Goal: Task Accomplishment & Management: Manage account settings

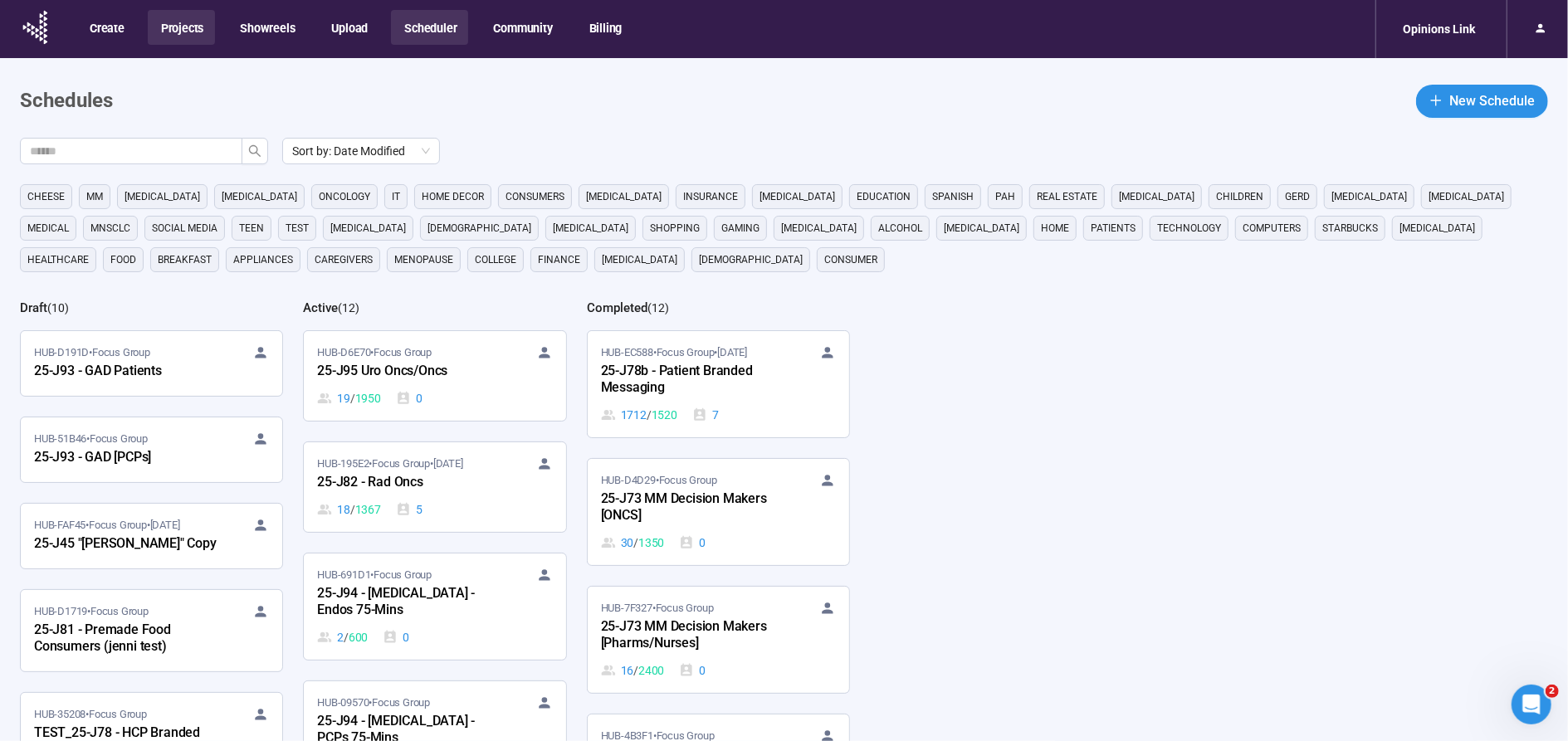
click at [179, 30] on button "Projects" at bounding box center [181, 27] width 67 height 35
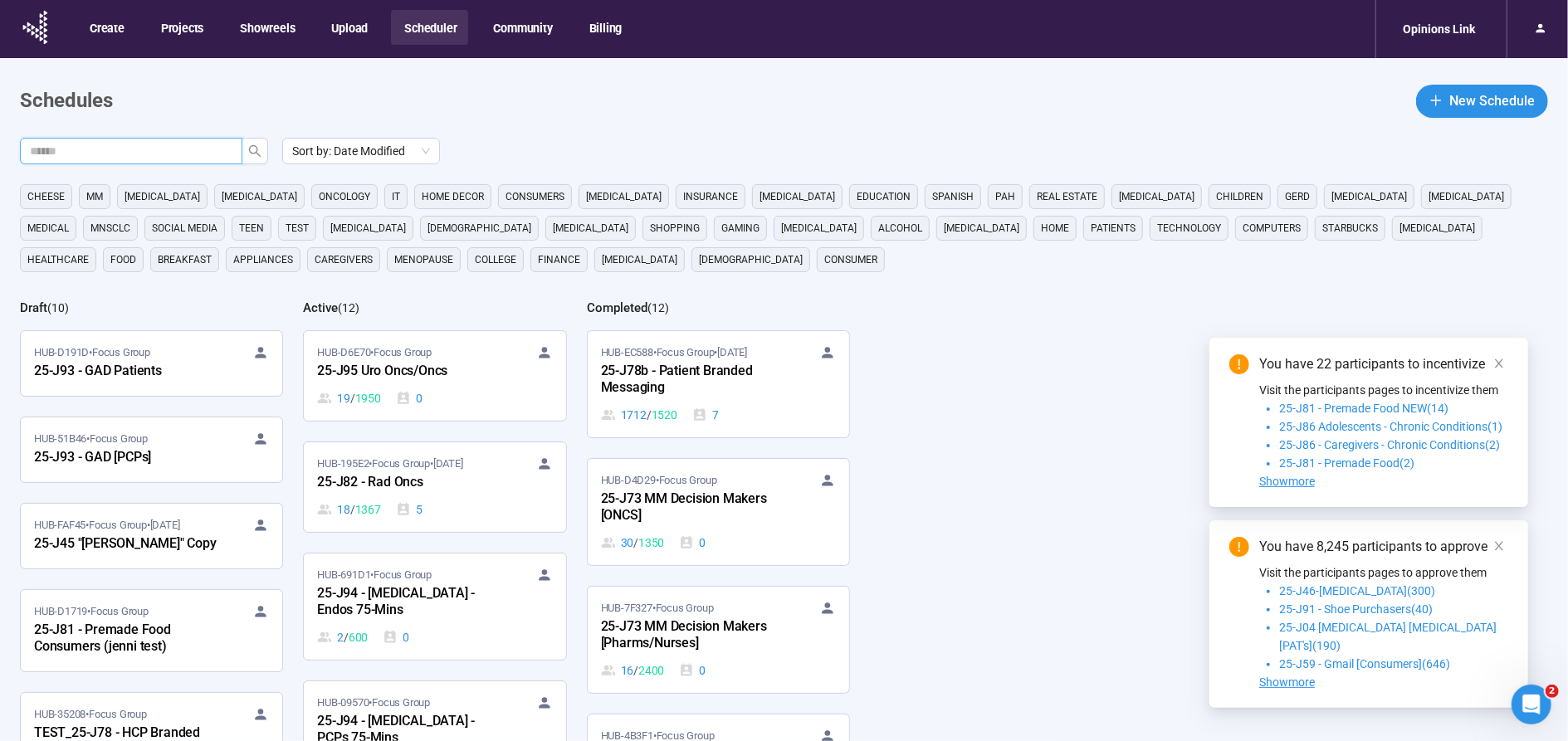
click at [213, 151] on input "text" at bounding box center [124, 150] width 189 height 18
type input "***"
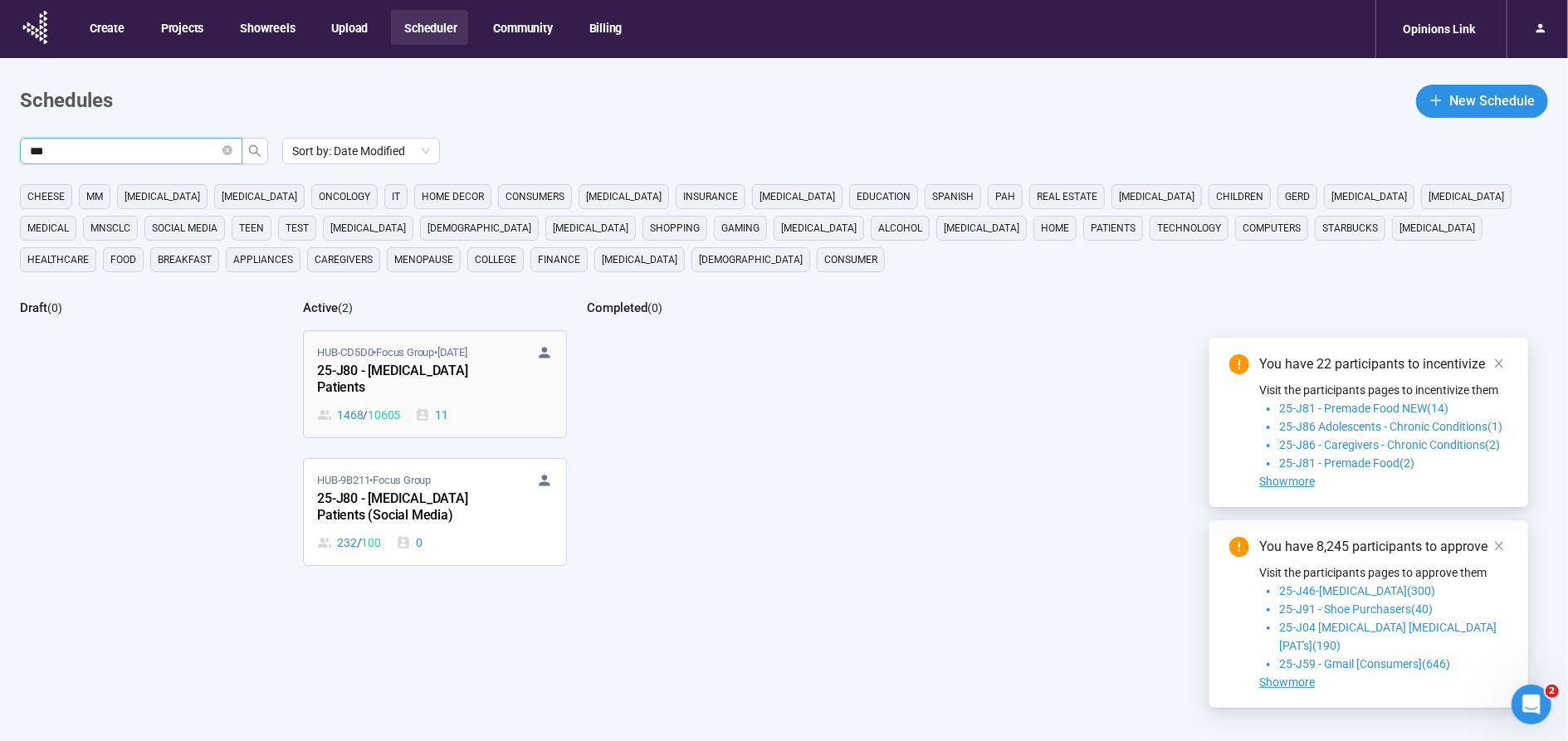
click at [380, 379] on div "25-J80 - Bladder Cancer Patients" at bounding box center [408, 379] width 183 height 38
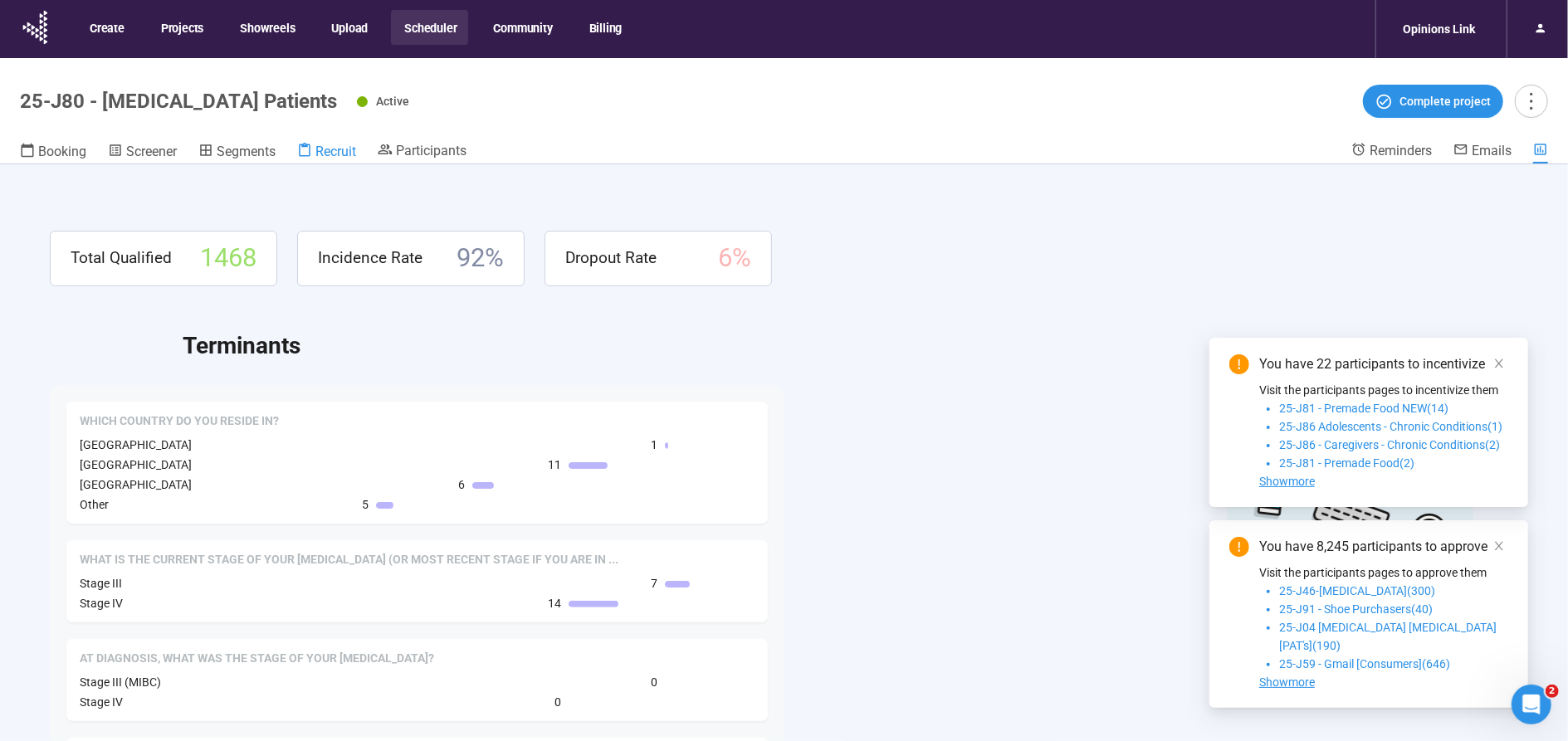
click at [340, 151] on span "Recruit" at bounding box center [335, 151] width 40 height 16
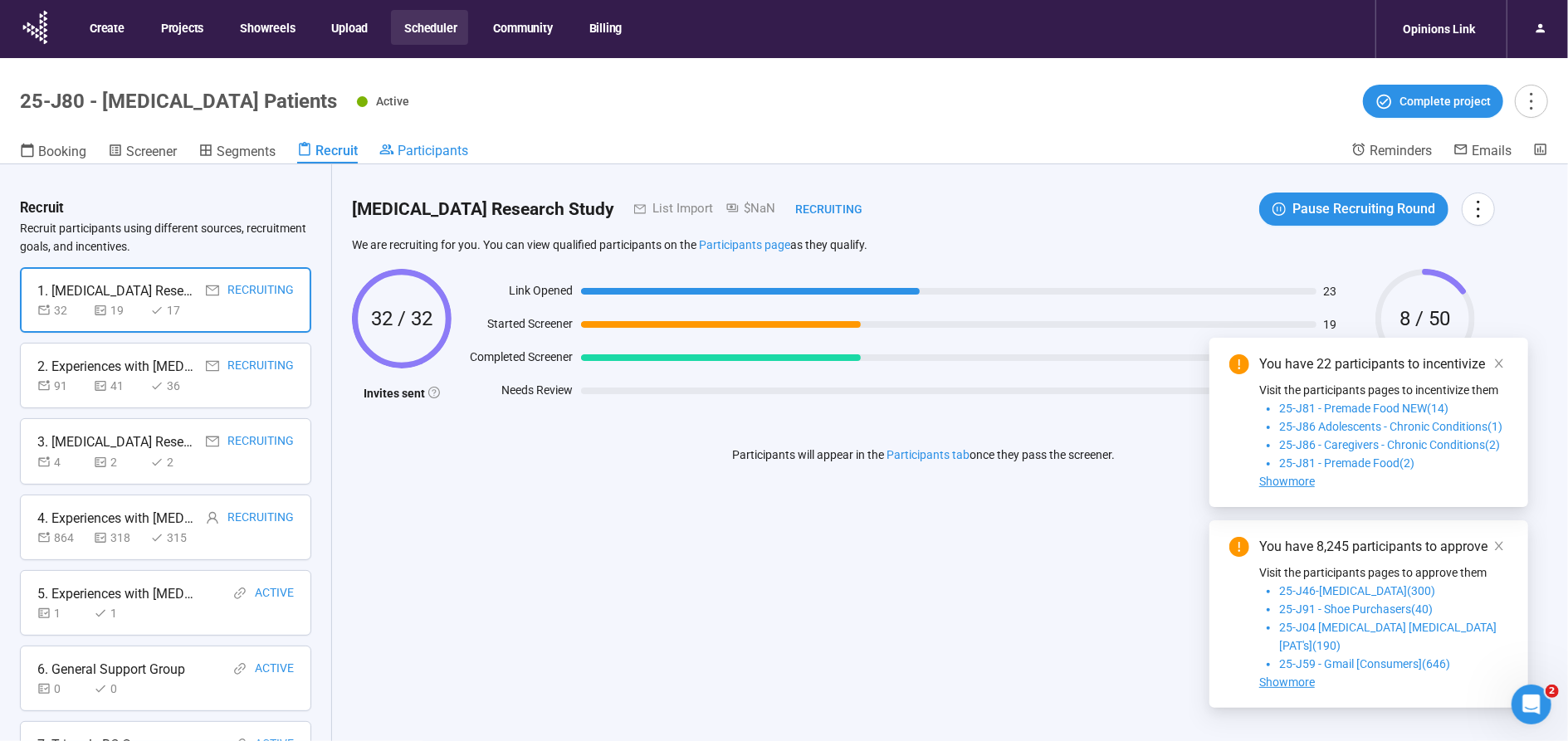
click at [424, 151] on span "Participants" at bounding box center [433, 150] width 71 height 16
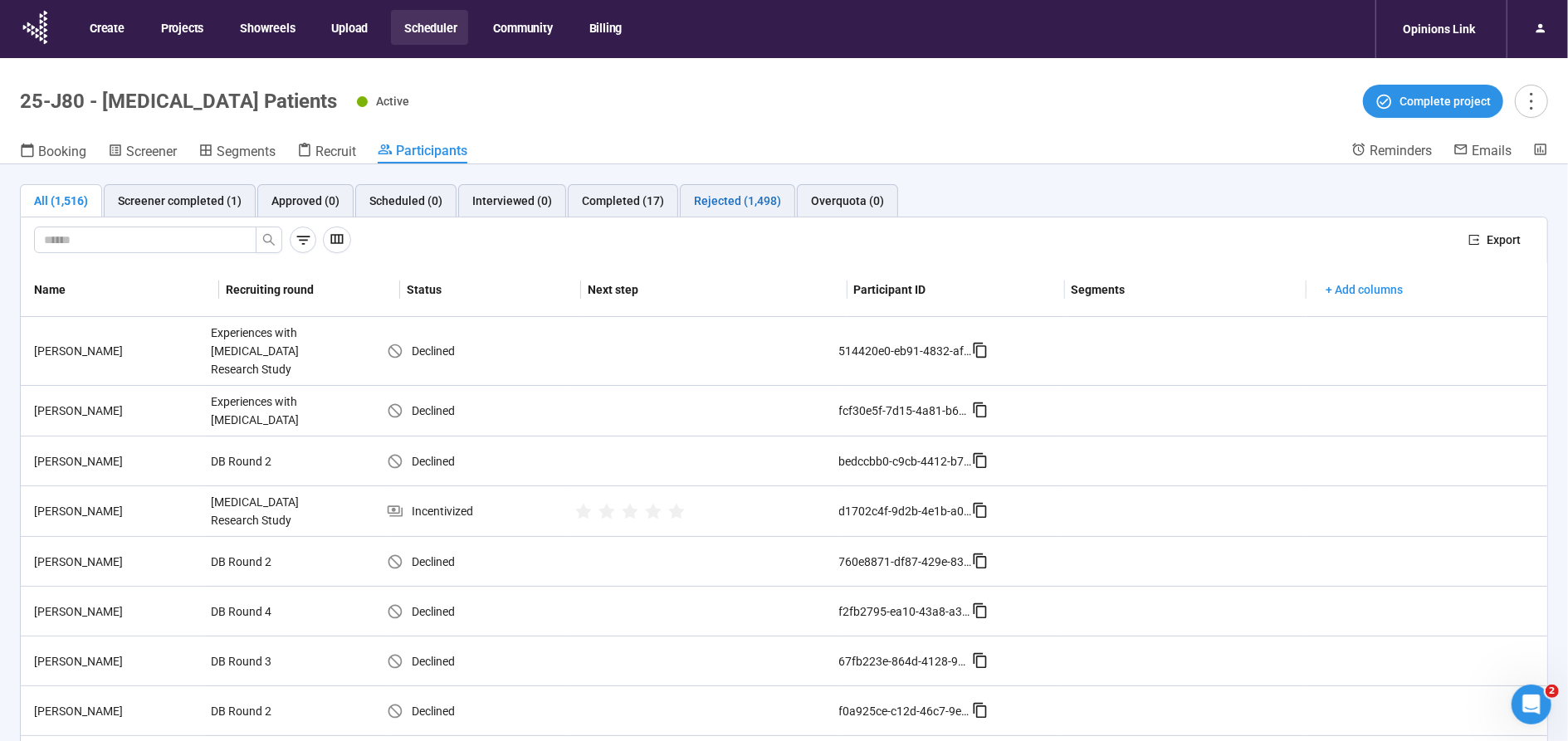
click at [729, 198] on div "Rejected (1,498)" at bounding box center [737, 200] width 87 height 18
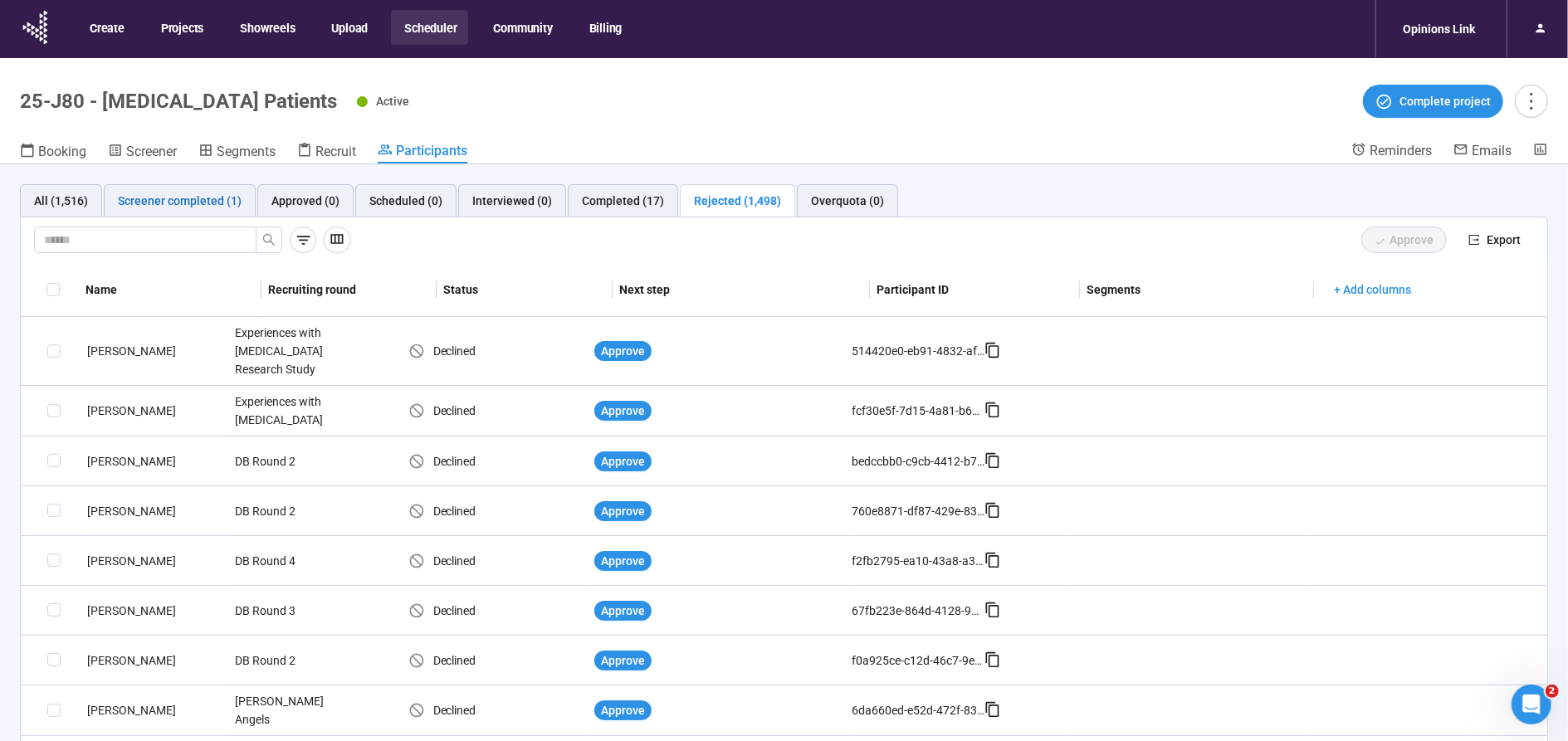
click at [184, 200] on div "Screener completed (1)" at bounding box center [180, 200] width 124 height 18
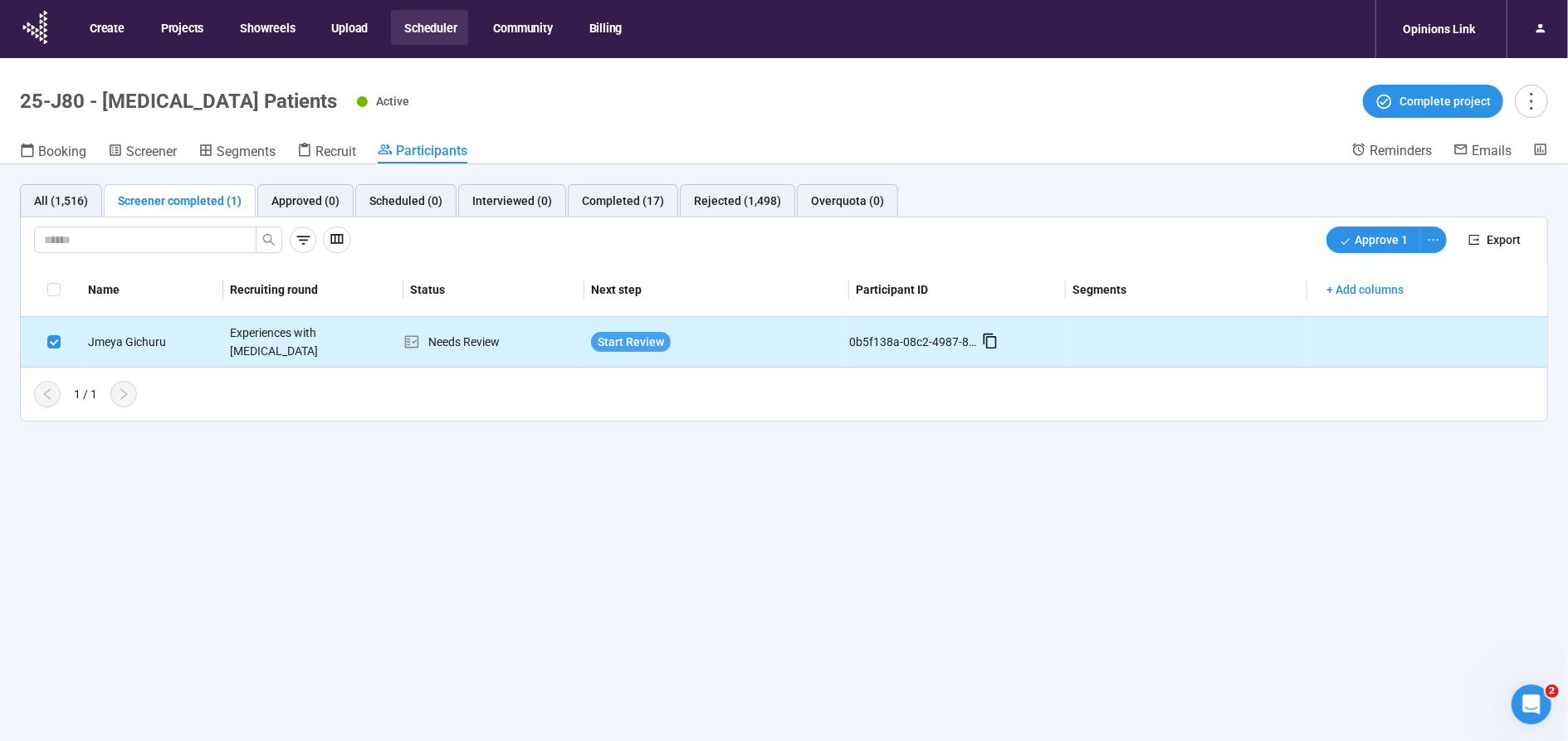
click at [661, 338] on span "Start Review" at bounding box center [630, 342] width 66 height 18
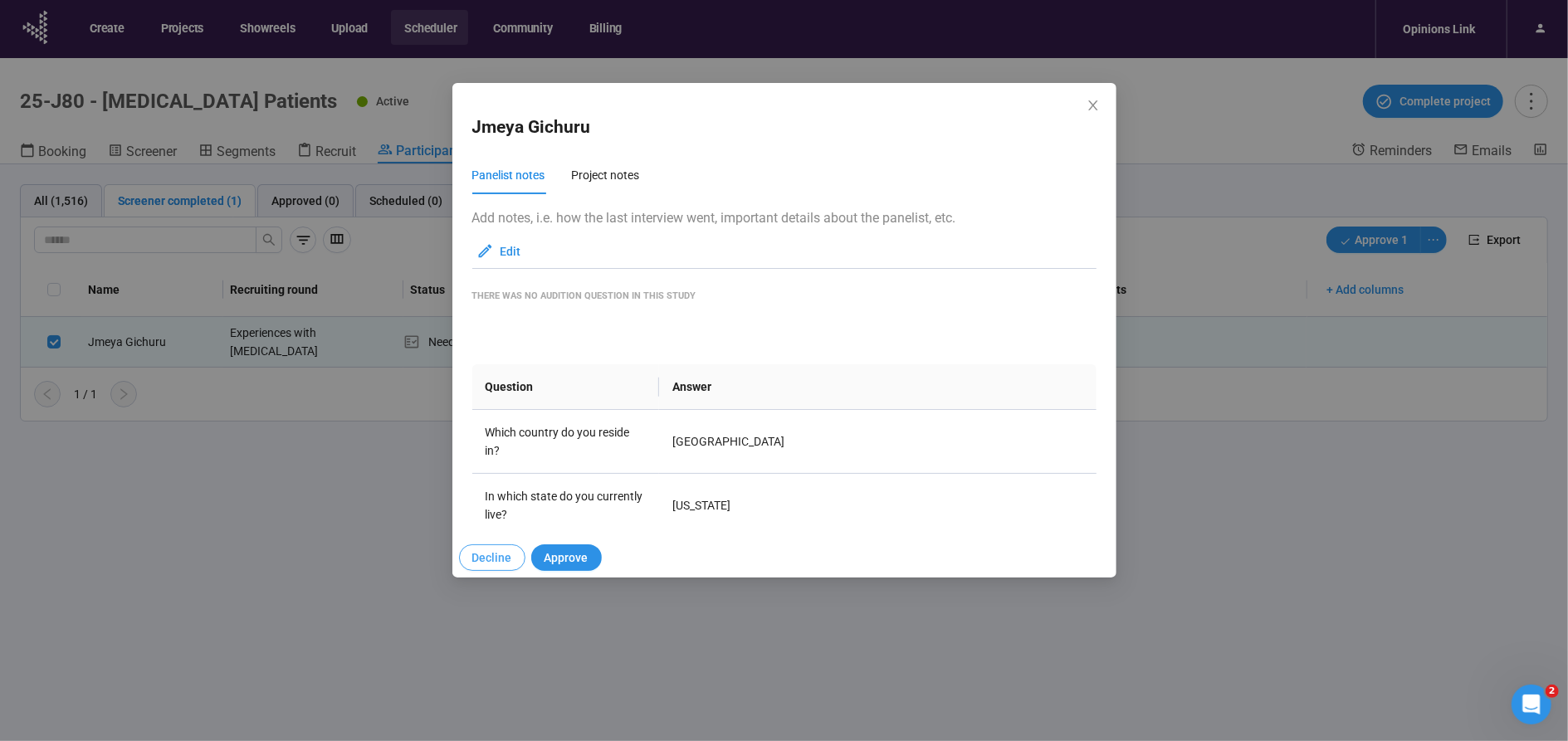
click at [484, 558] on span "Decline" at bounding box center [492, 558] width 39 height 18
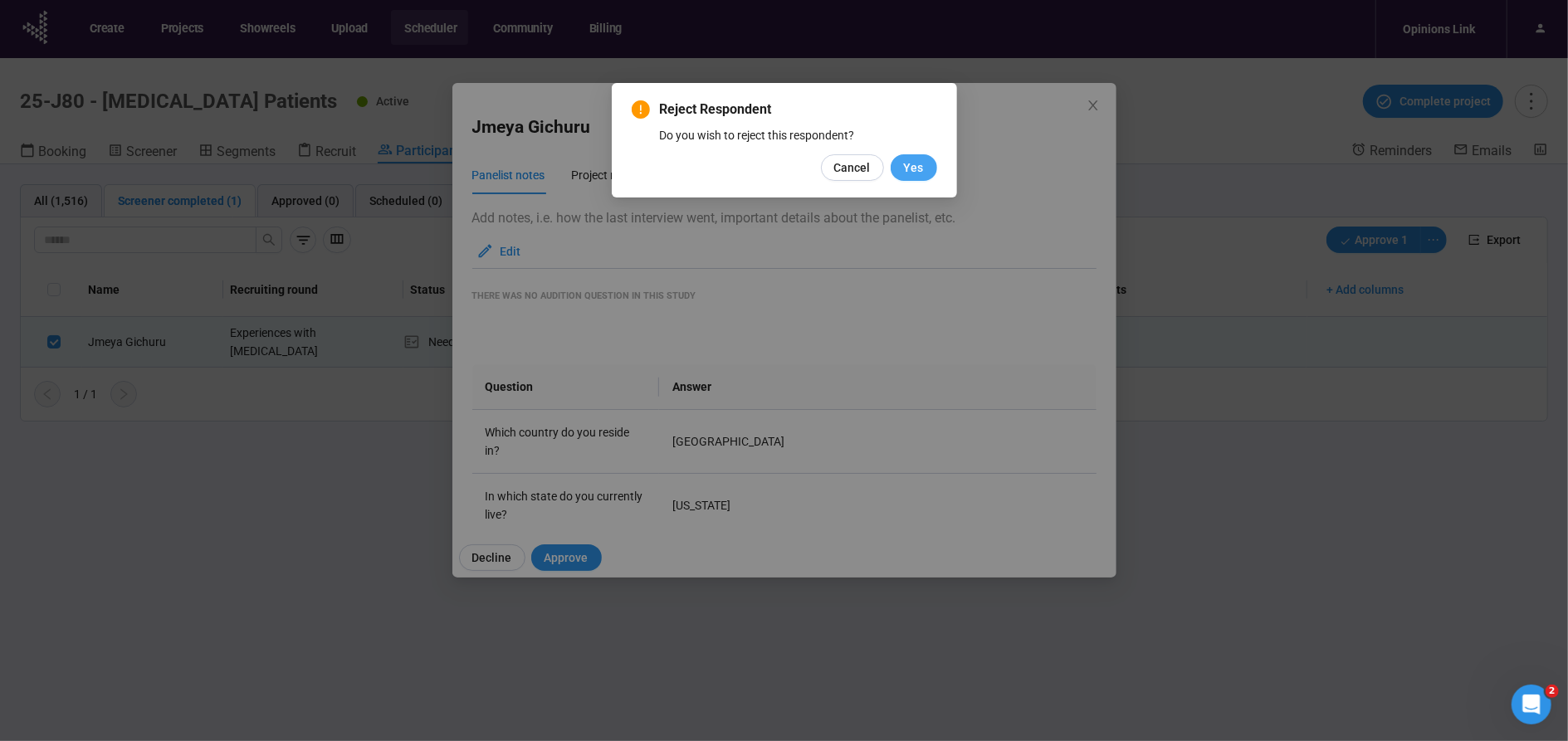
click at [905, 172] on span "Yes" at bounding box center [913, 167] width 20 height 18
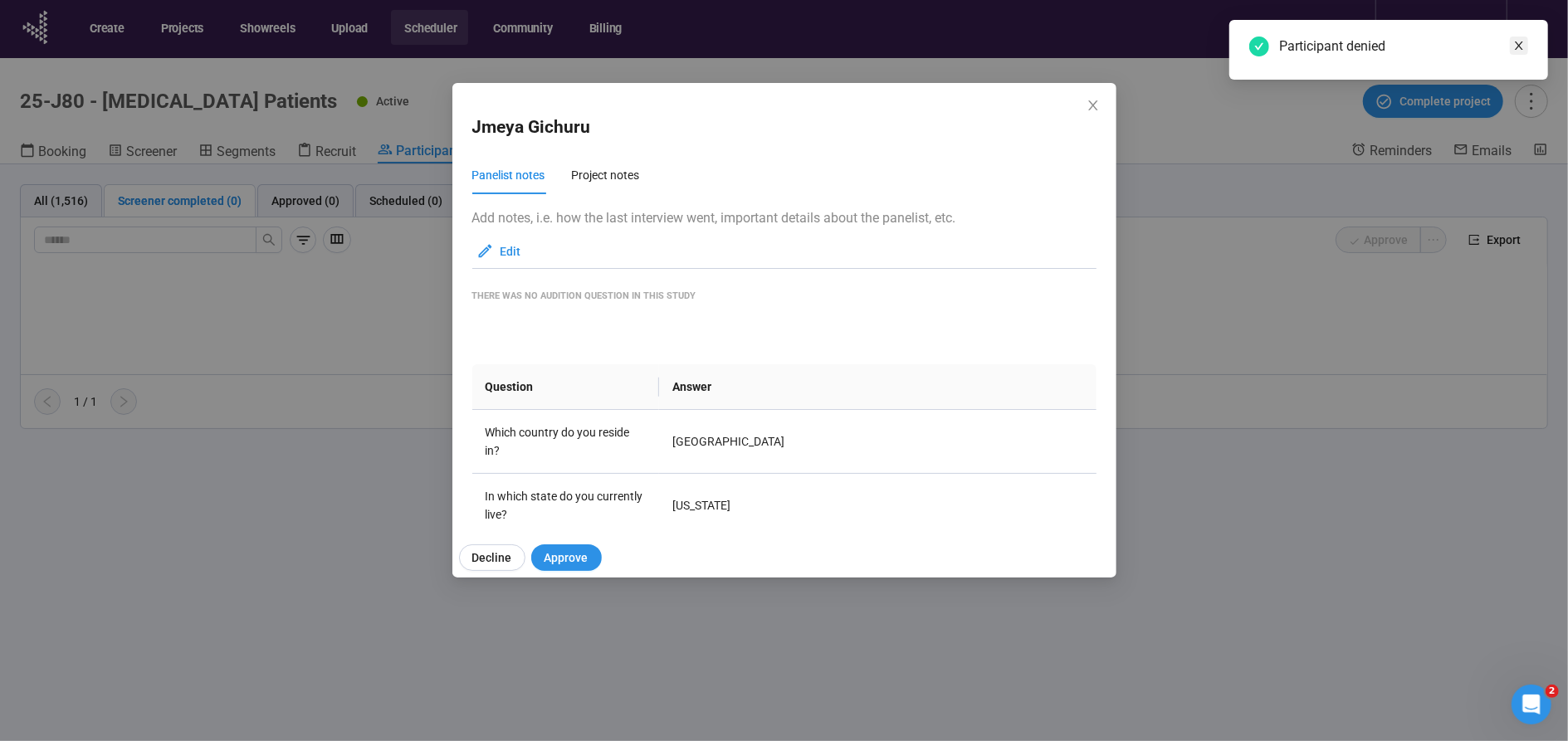
click at [1521, 45] on icon "close" at bounding box center [1519, 45] width 12 height 12
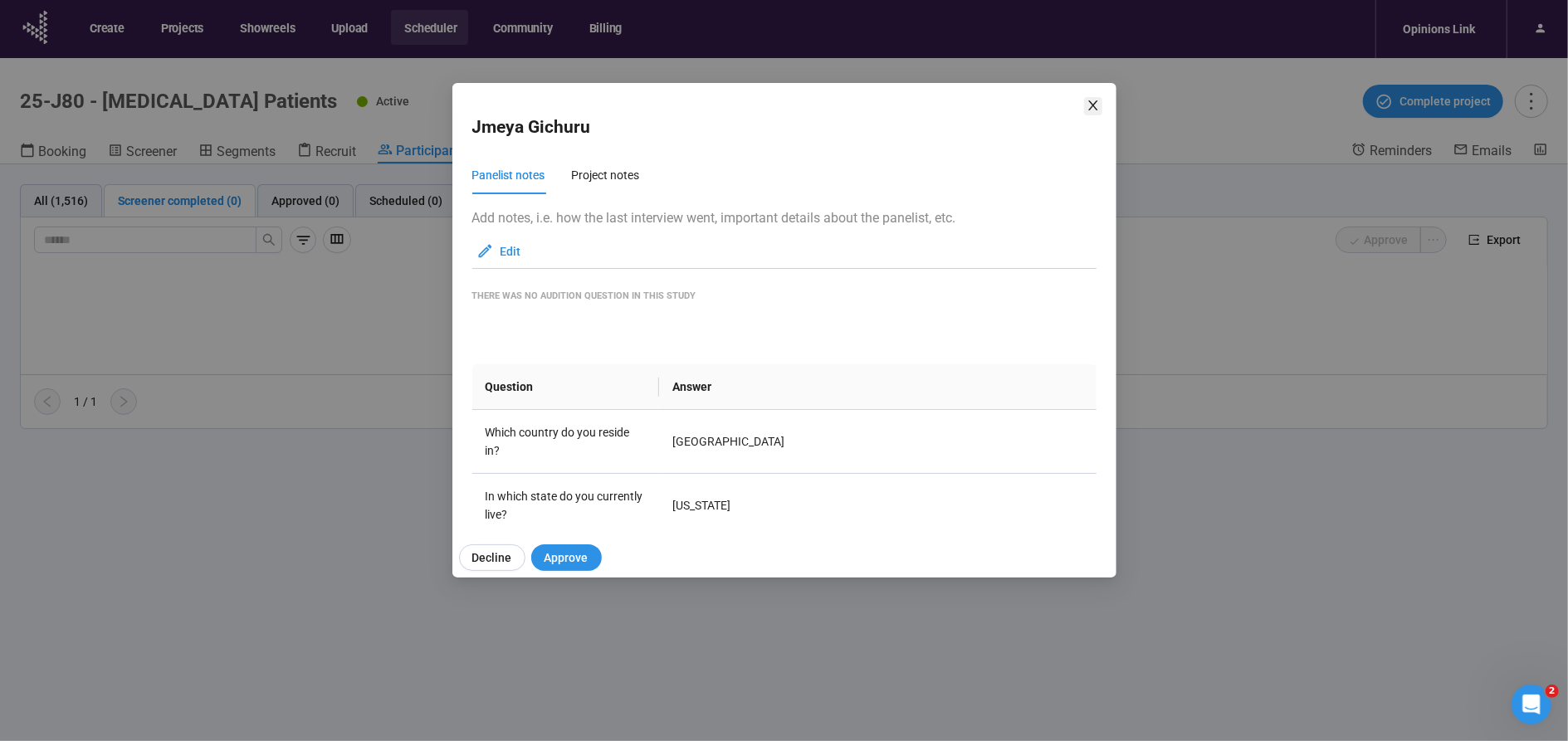
click at [1088, 102] on div "Jmeya Gichuru Panelist notes Project notes Add notes, i.e. how the last intervi…" at bounding box center [784, 330] width 664 height 494
click at [1092, 103] on icon "close" at bounding box center [1092, 105] width 13 height 13
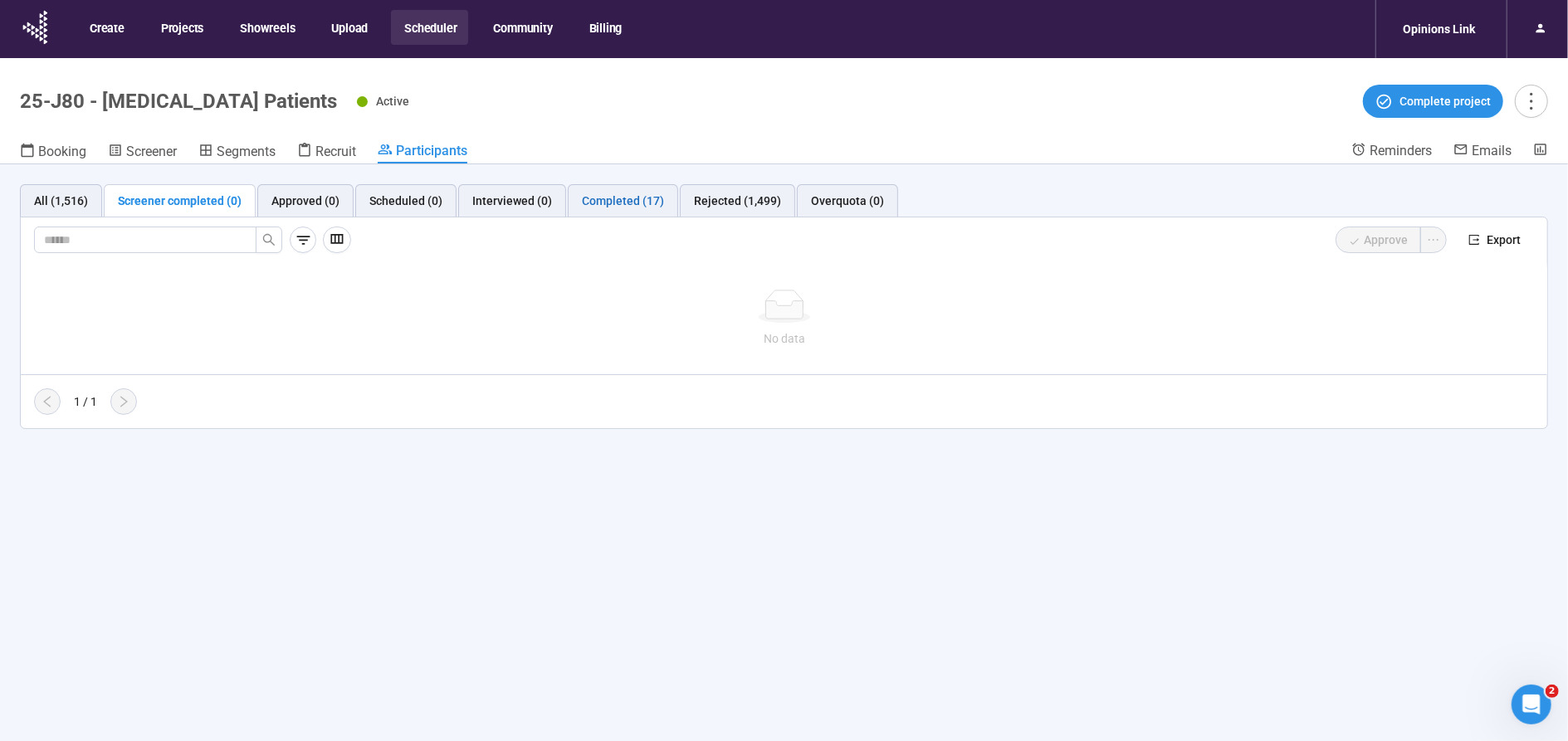
click at [607, 200] on div "Completed (17)" at bounding box center [623, 200] width 82 height 18
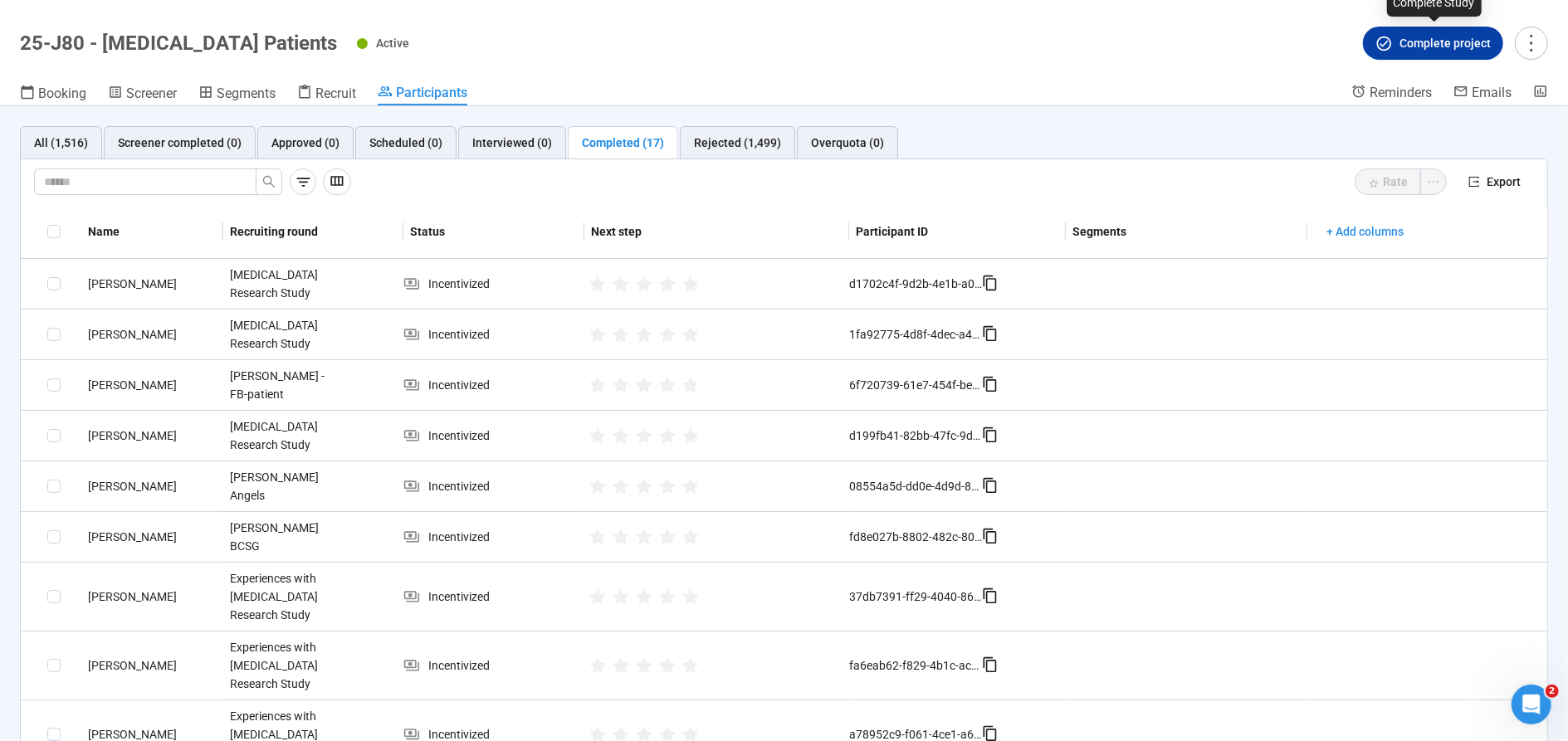
click at [1469, 47] on span "Complete project" at bounding box center [1445, 43] width 91 height 18
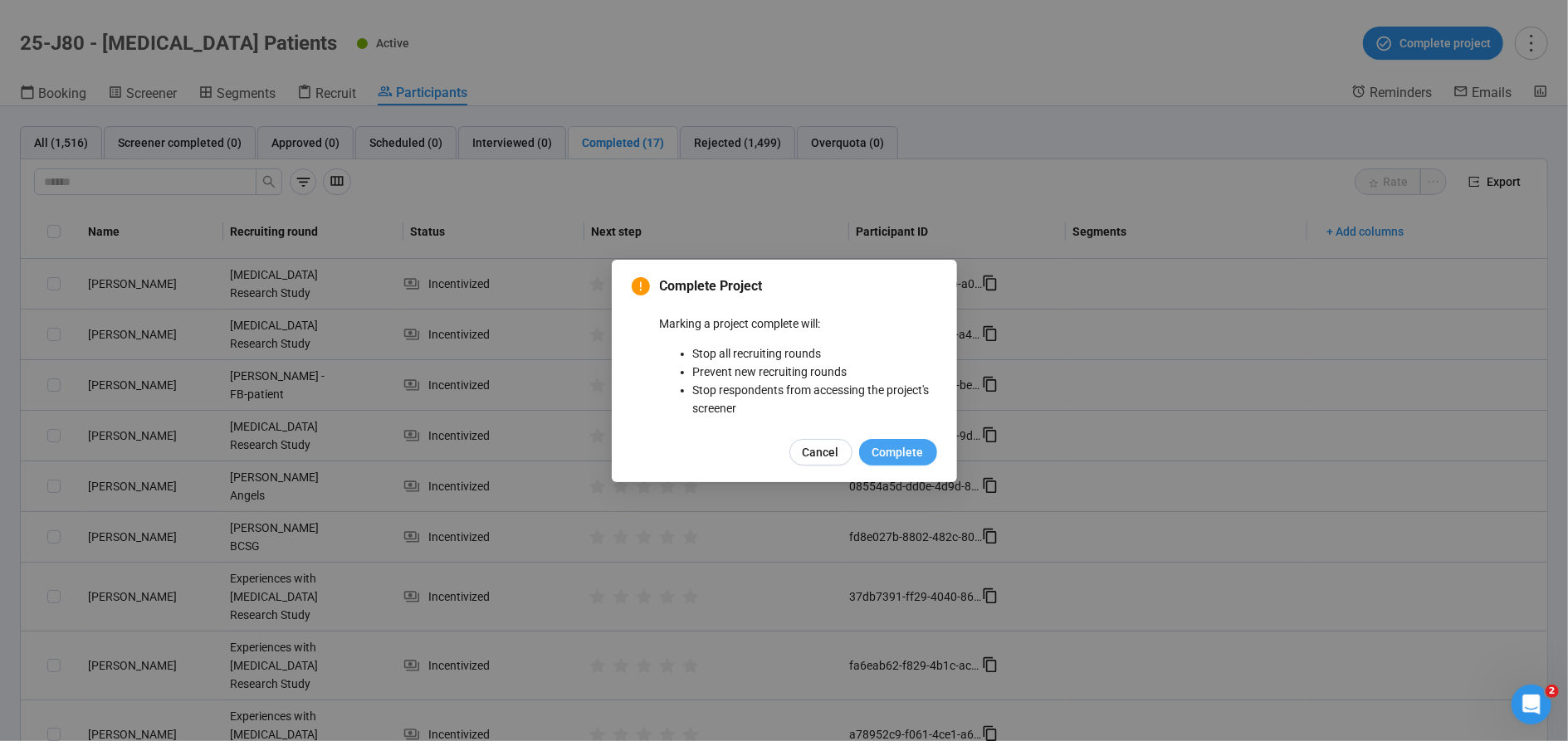
click at [909, 448] on span "Complete" at bounding box center [897, 452] width 51 height 18
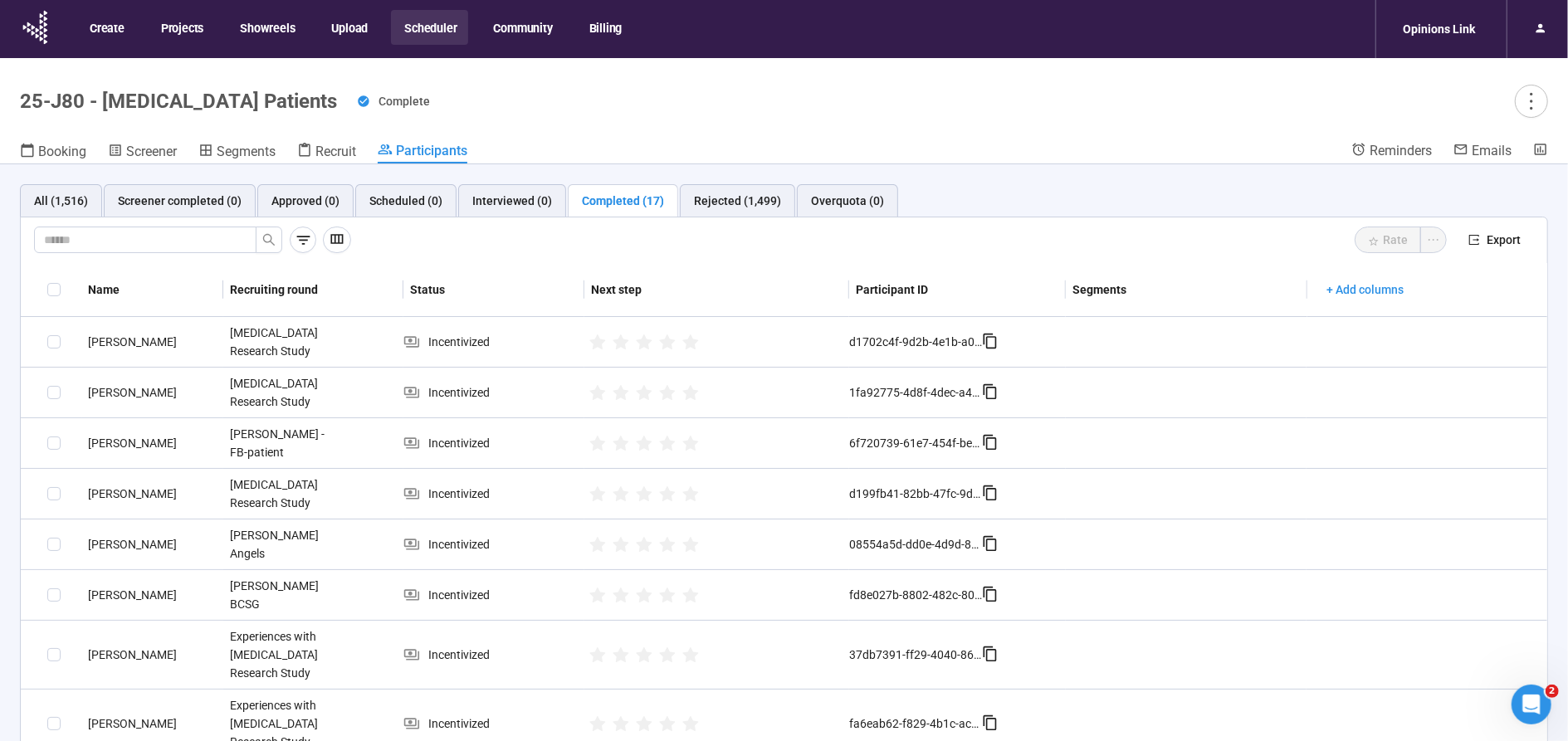
click at [428, 26] on button "Scheduler" at bounding box center [430, 27] width 77 height 35
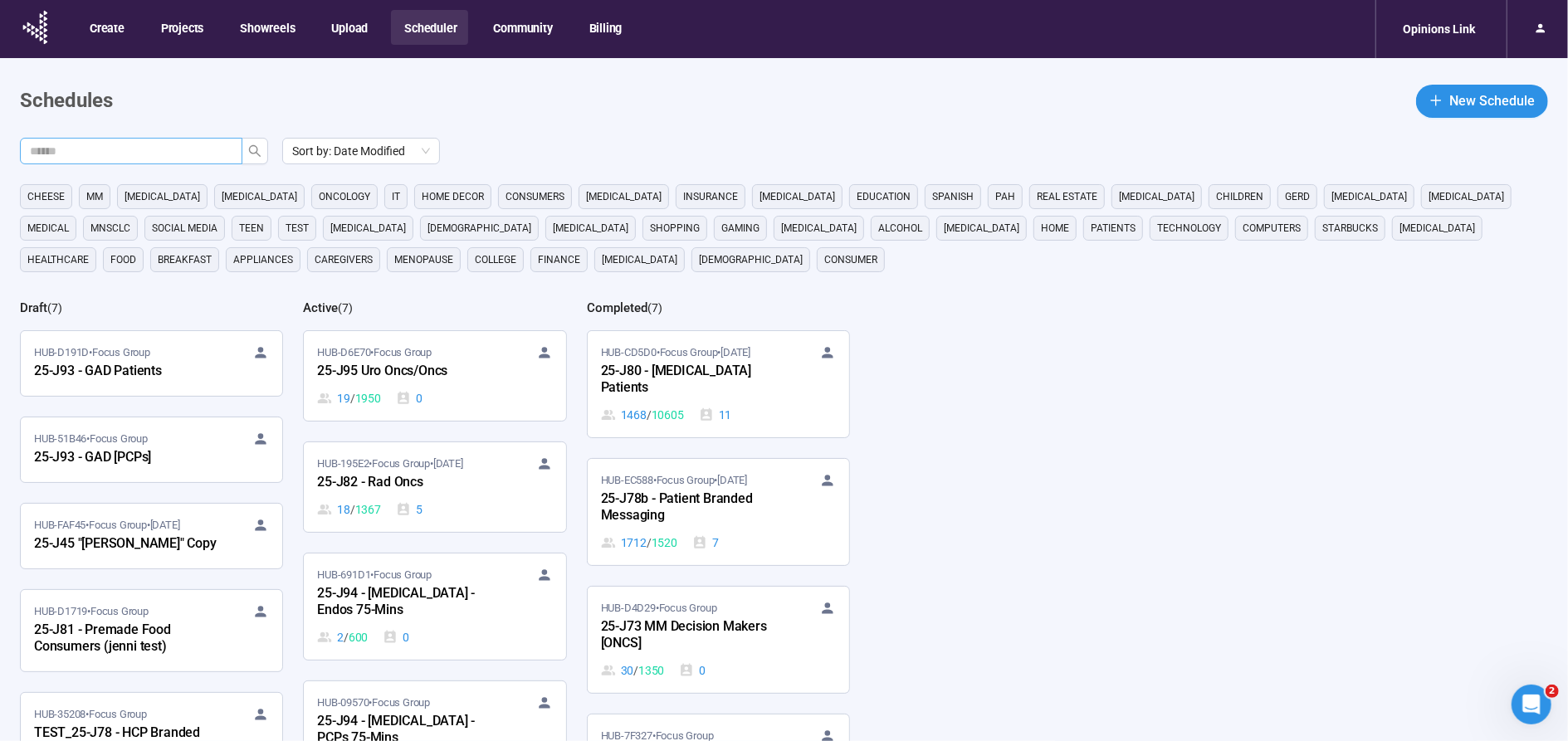
click at [182, 149] on input "text" at bounding box center [124, 150] width 189 height 18
click at [252, 146] on icon "search" at bounding box center [254, 150] width 13 height 13
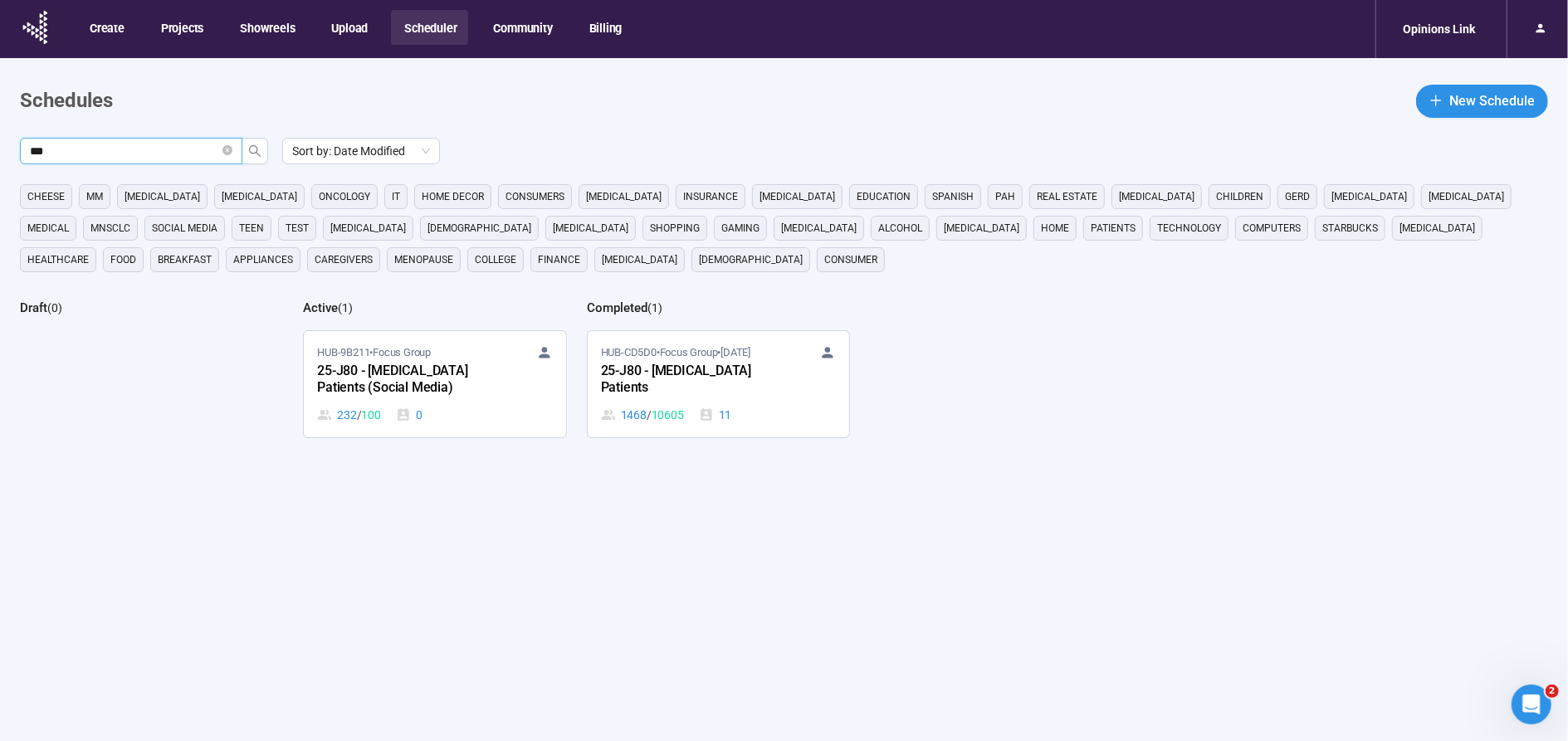
type input "***"
click at [400, 364] on div "25-J80 - Bladder Cancer Patients (Social Media)" at bounding box center [408, 379] width 183 height 38
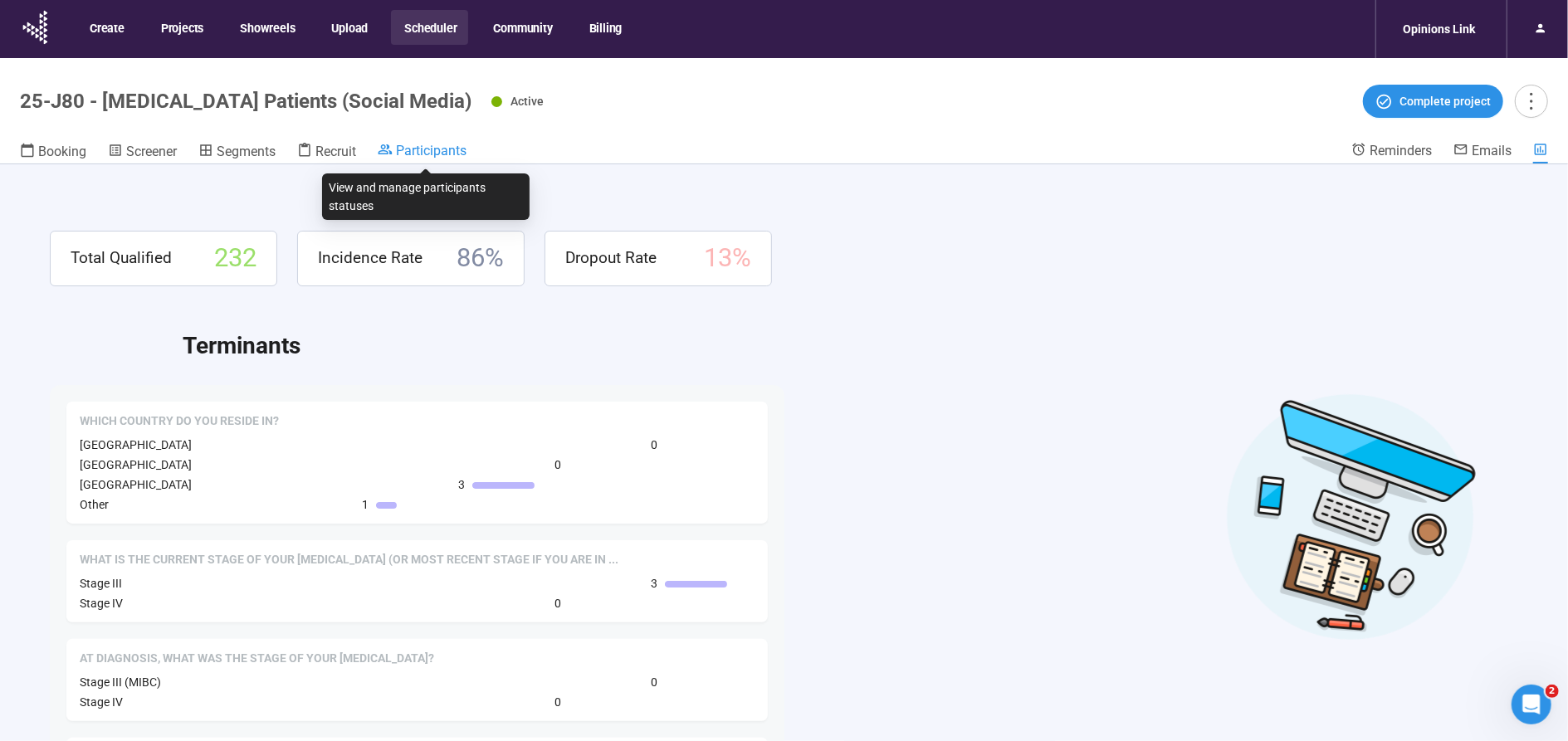
click at [430, 151] on span "Participants" at bounding box center [431, 150] width 71 height 16
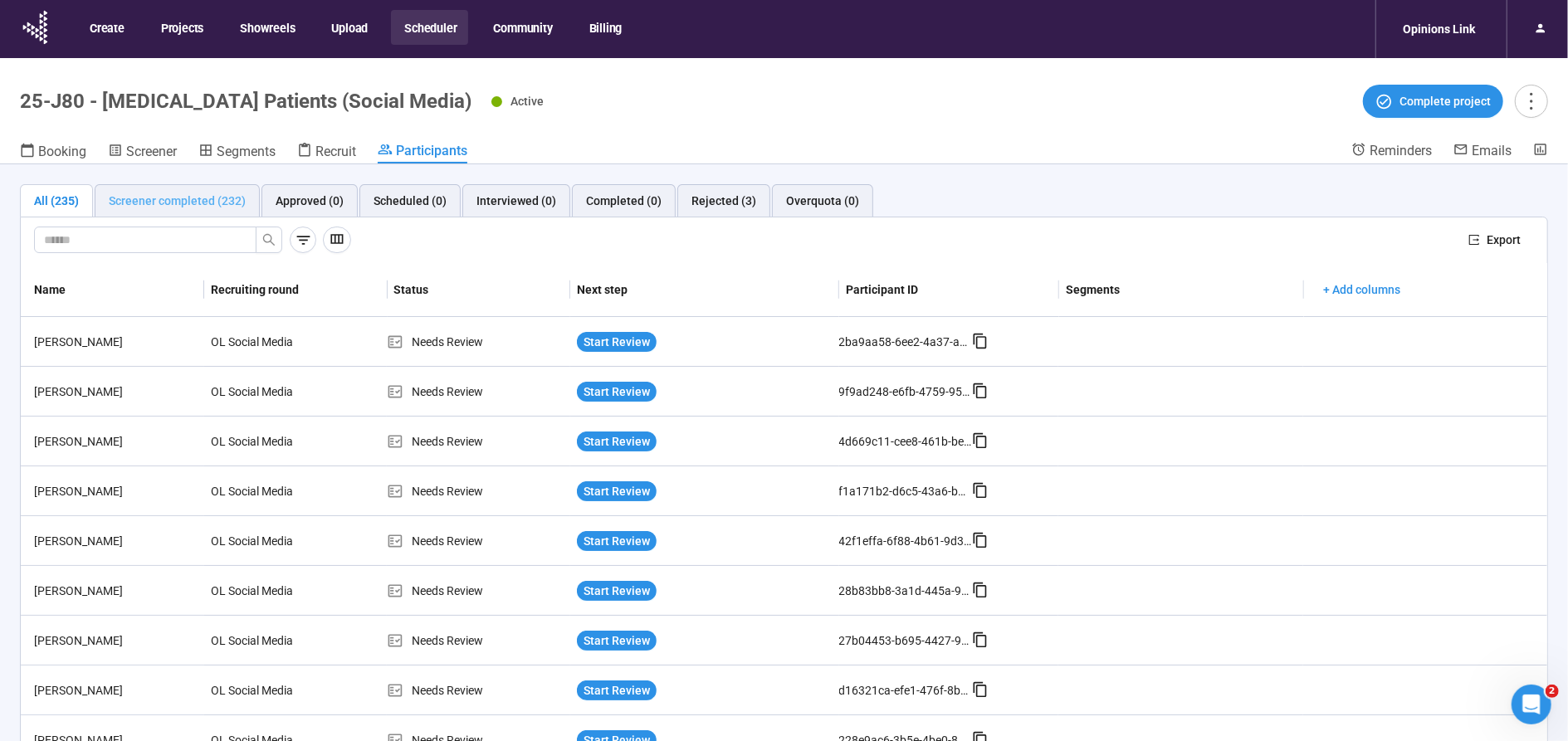
click at [146, 189] on div "Screener completed (232)" at bounding box center [177, 200] width 165 height 33
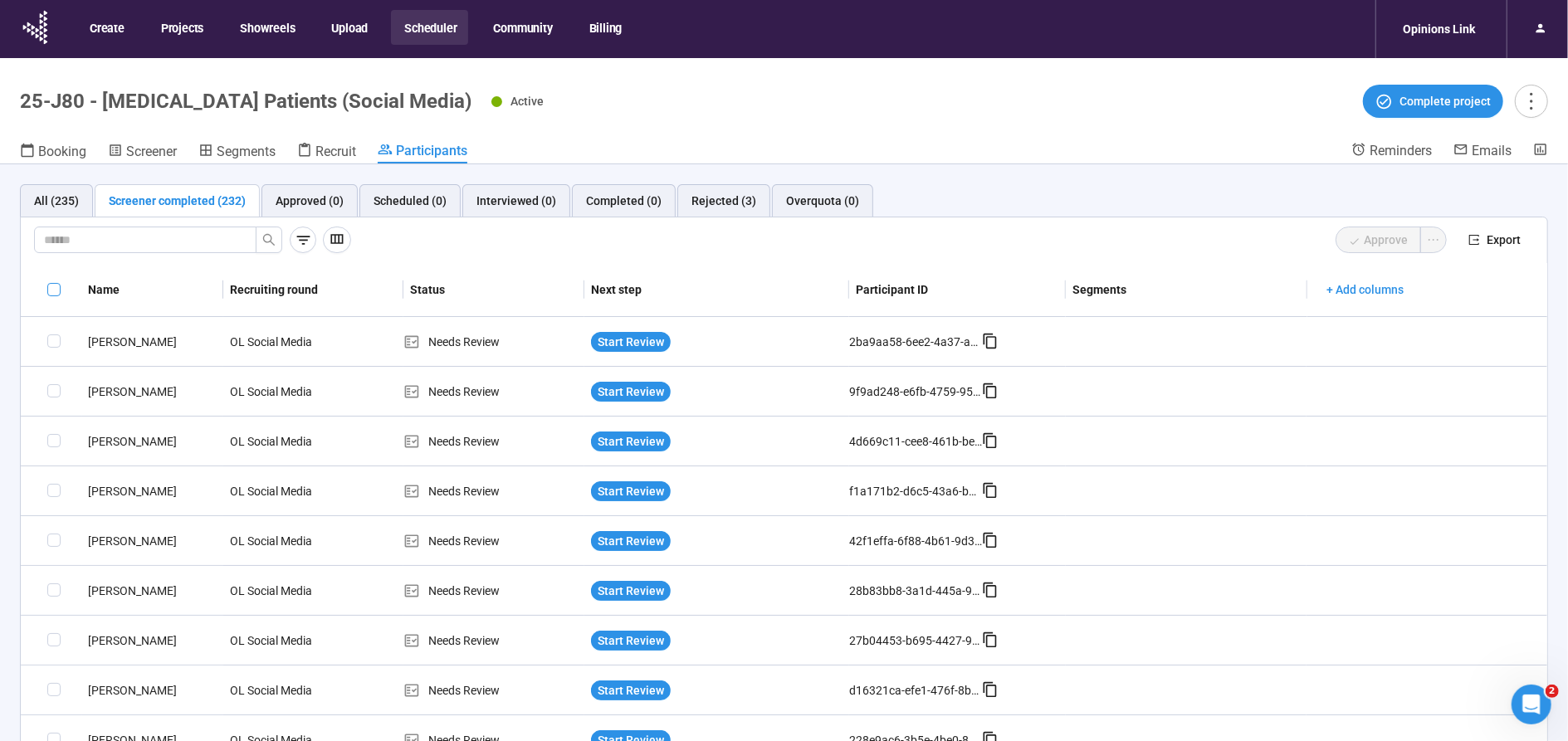
click at [49, 286] on span at bounding box center [54, 289] width 13 height 13
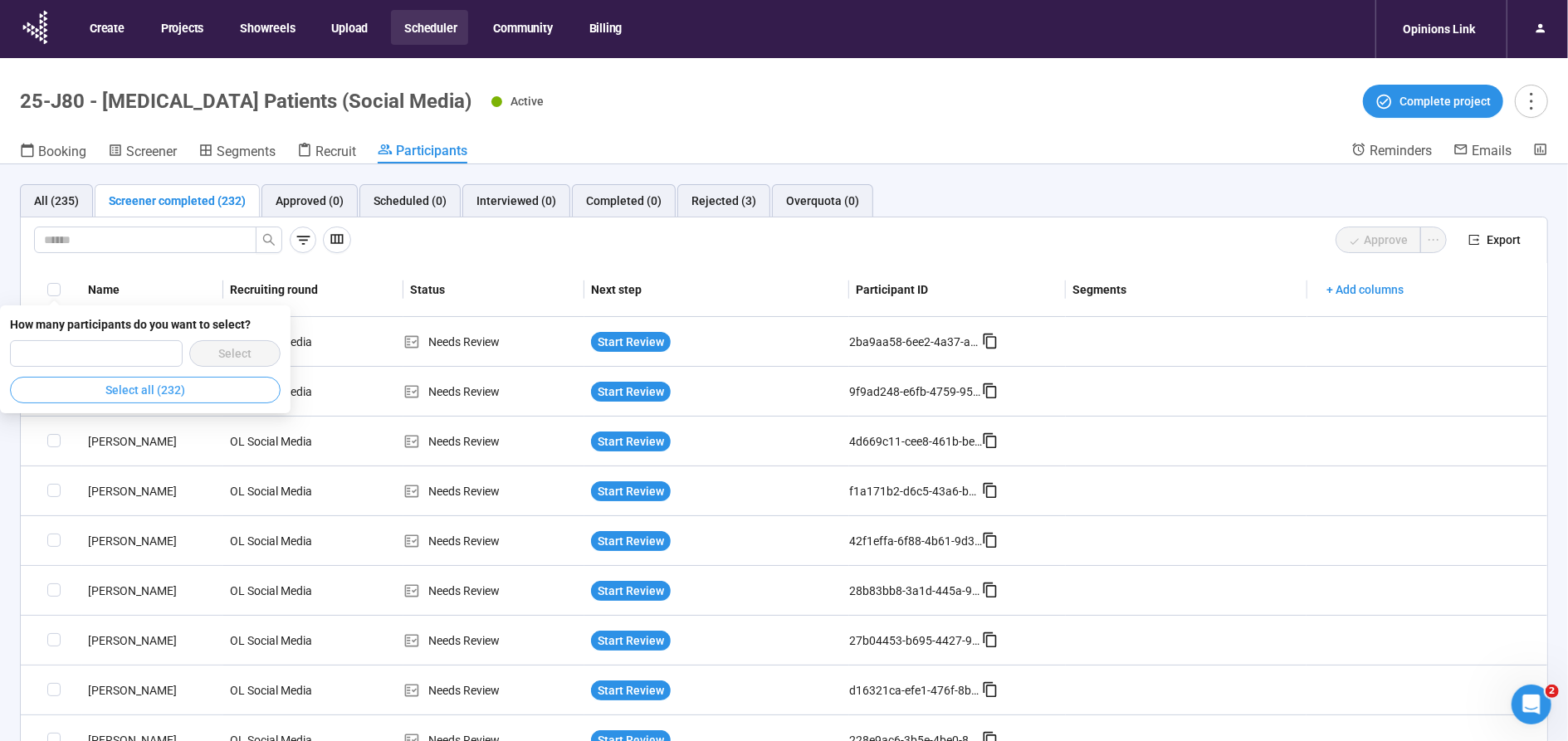
click at [159, 389] on span "Select all (232)" at bounding box center [145, 389] width 80 height 18
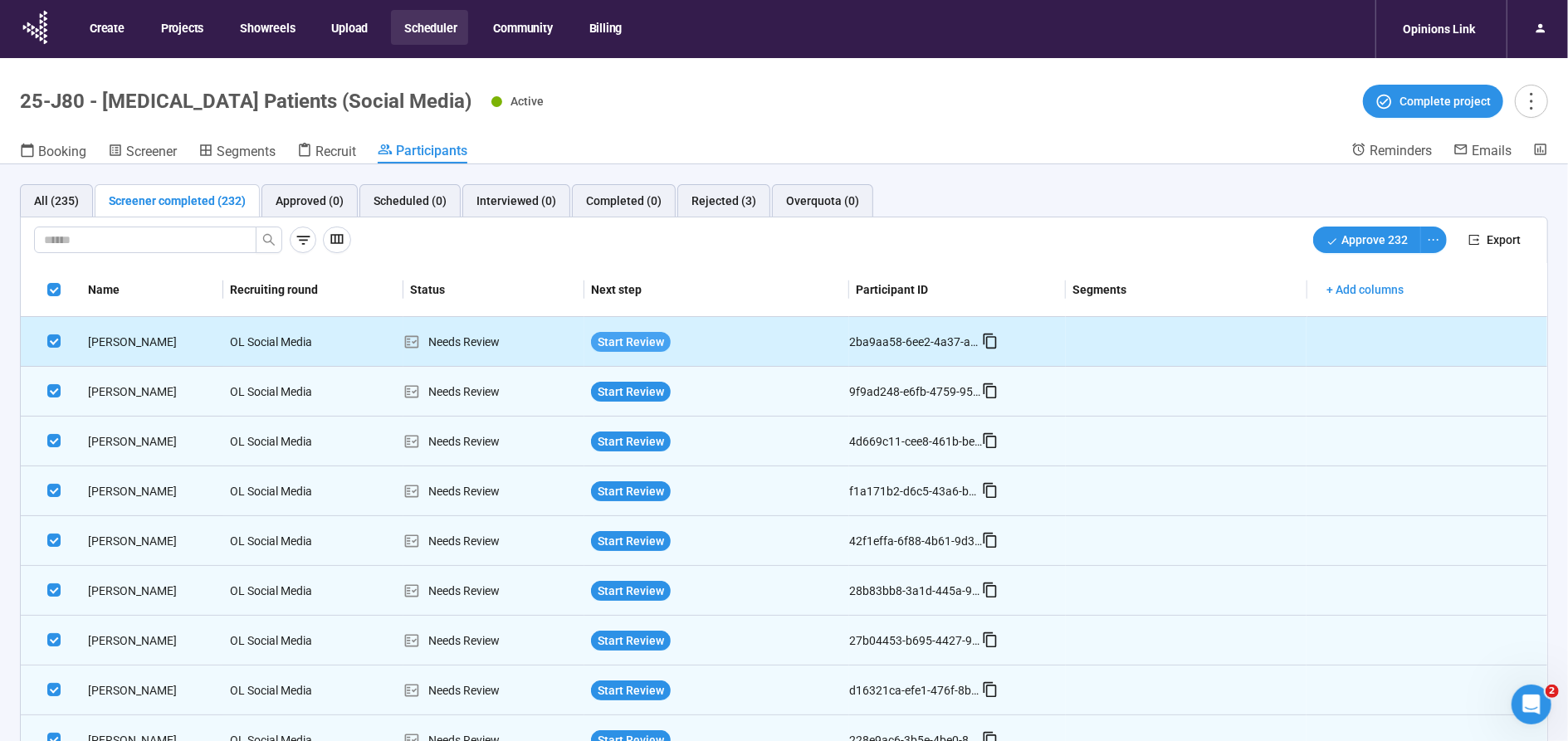
click at [648, 336] on span "Start Review" at bounding box center [630, 342] width 66 height 18
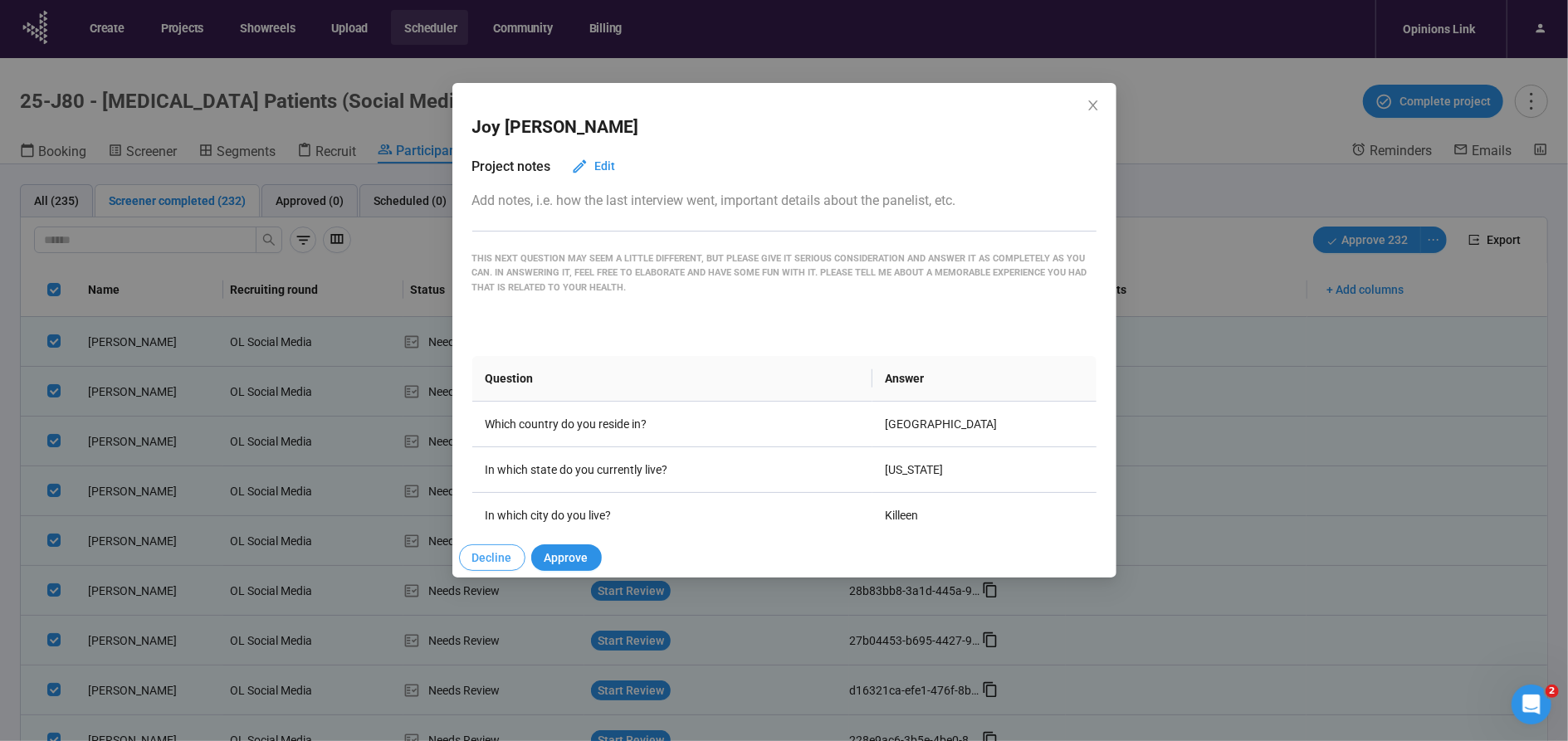
click at [501, 548] on button "Decline" at bounding box center [493, 558] width 66 height 27
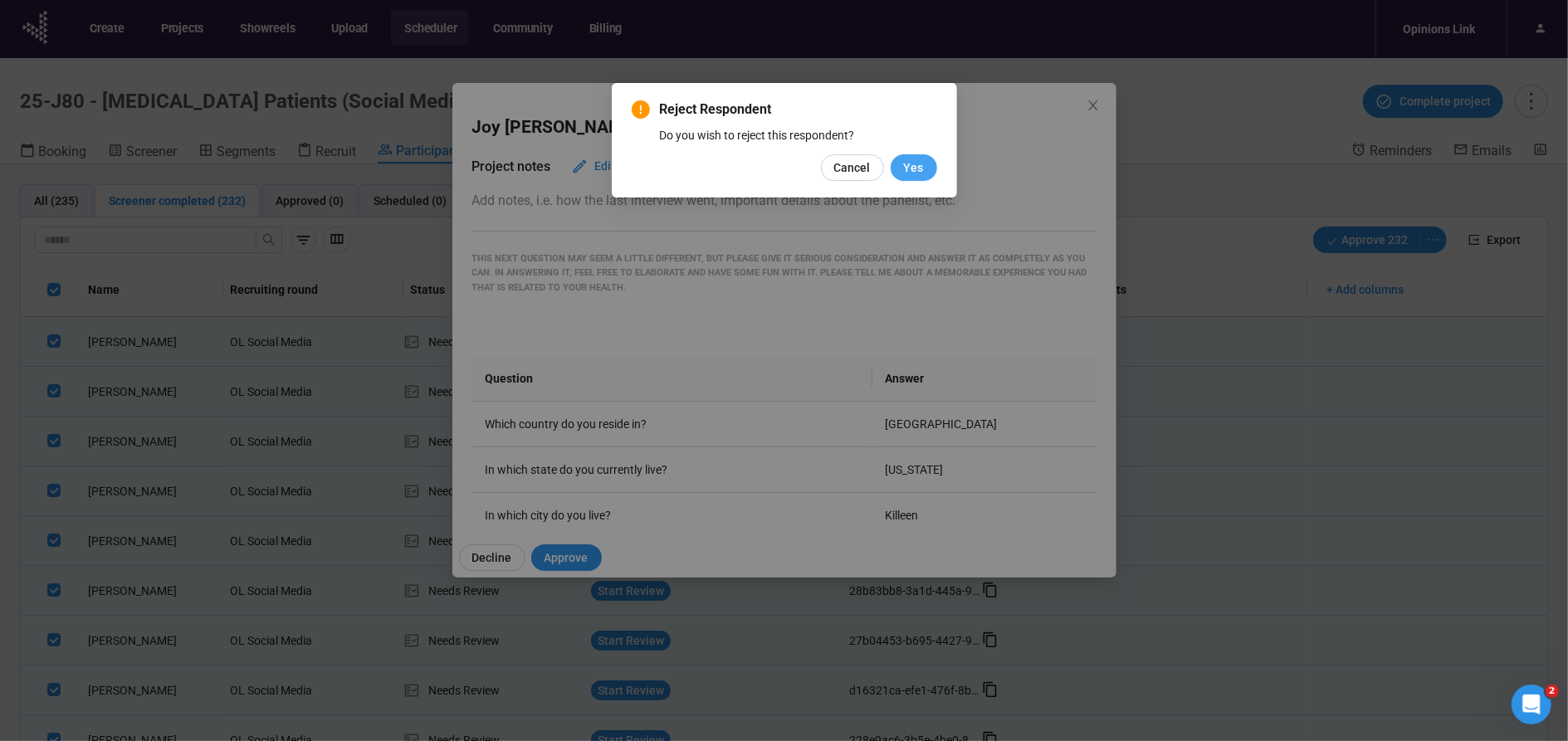
click at [916, 166] on span "Yes" at bounding box center [913, 167] width 20 height 18
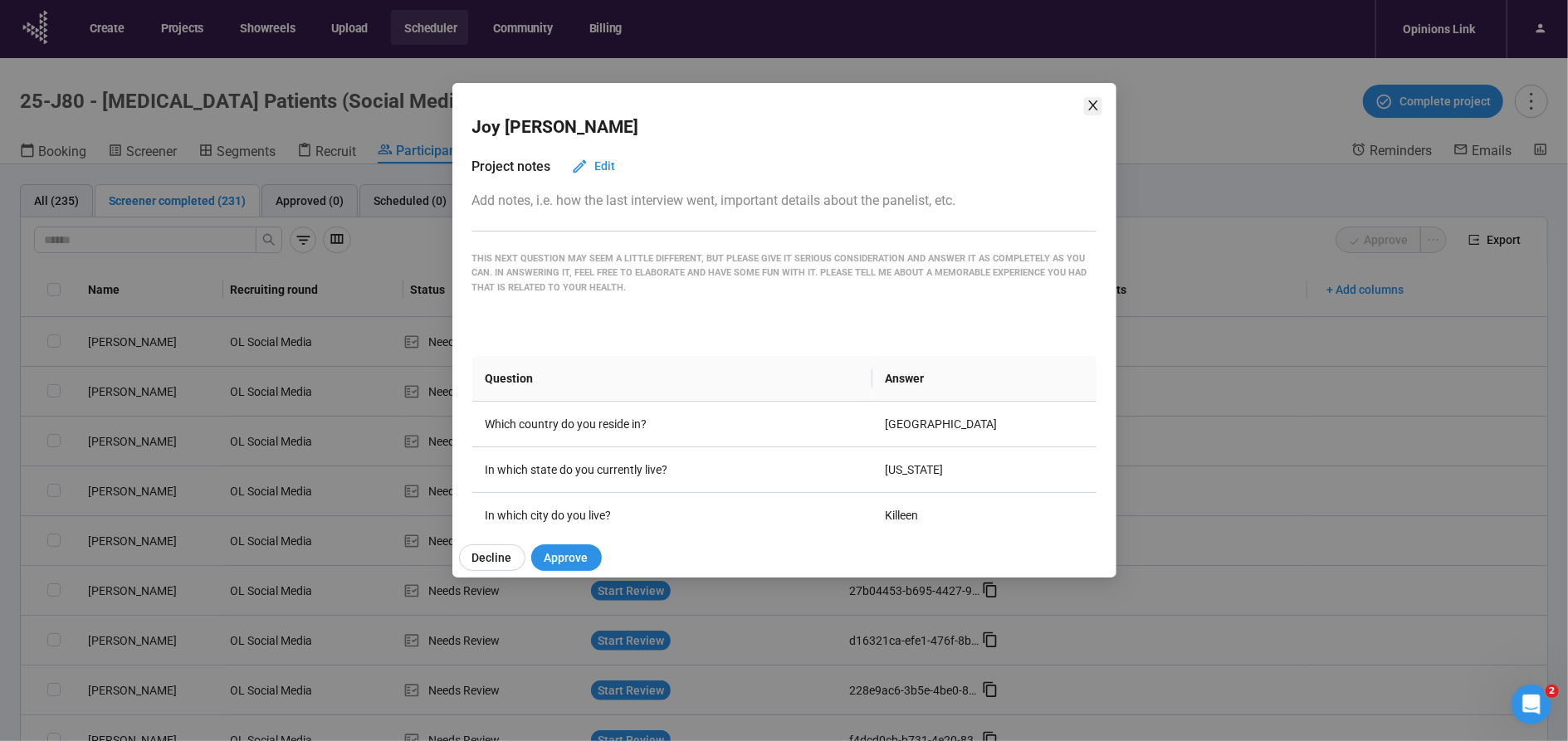
click at [1100, 107] on span "Close" at bounding box center [1092, 106] width 18 height 18
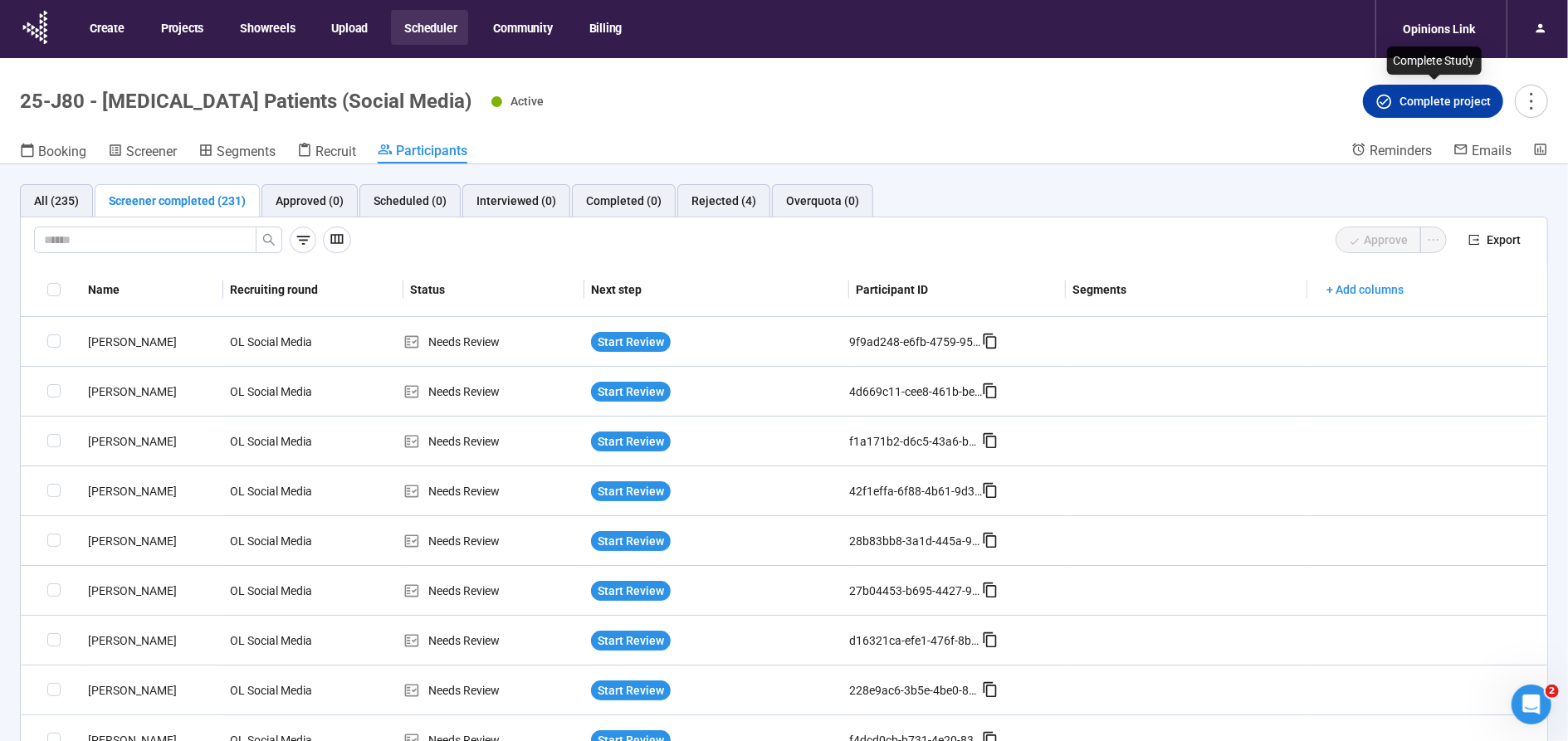
click at [1447, 97] on span "Complete project" at bounding box center [1445, 101] width 91 height 18
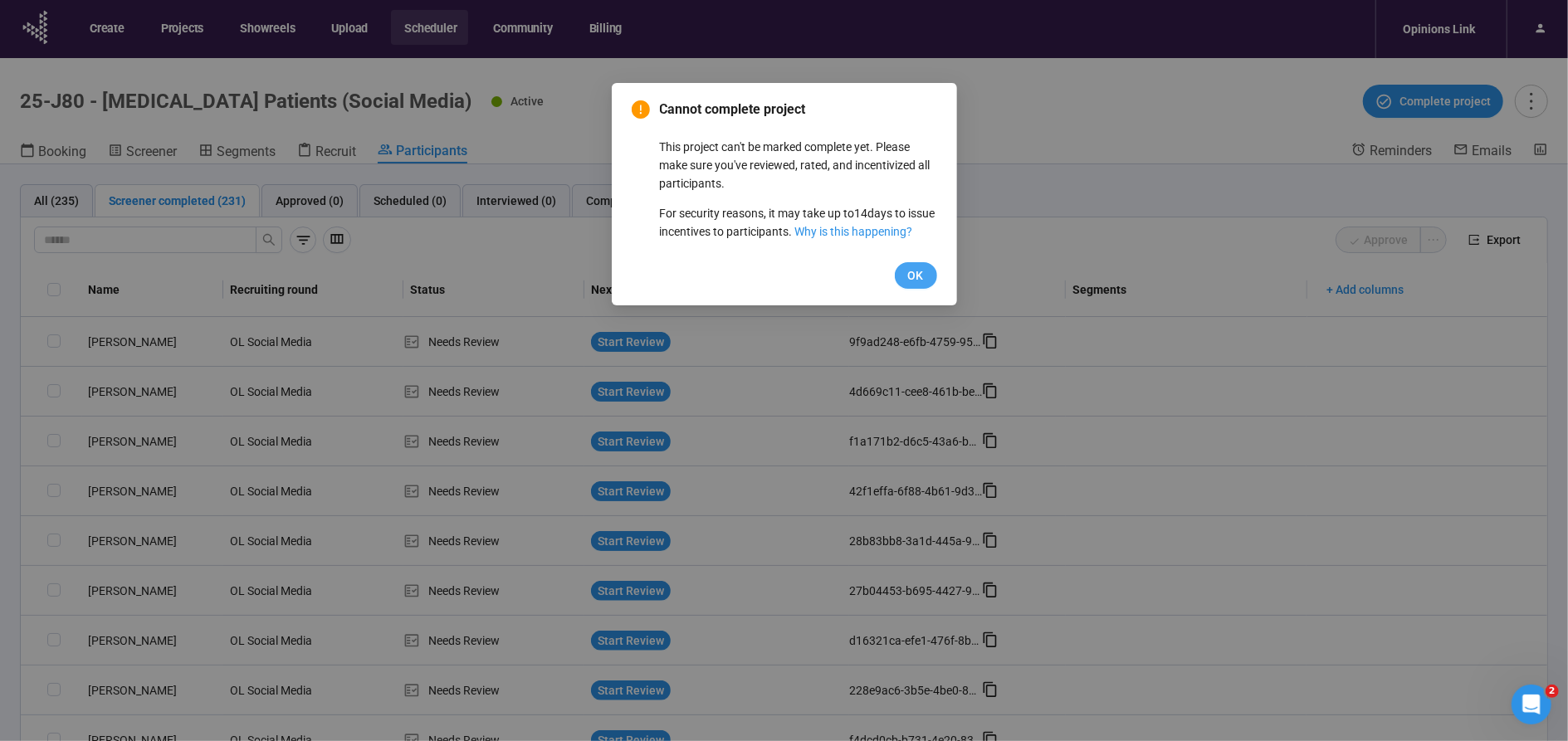
click at [912, 285] on span "OK" at bounding box center [916, 276] width 16 height 18
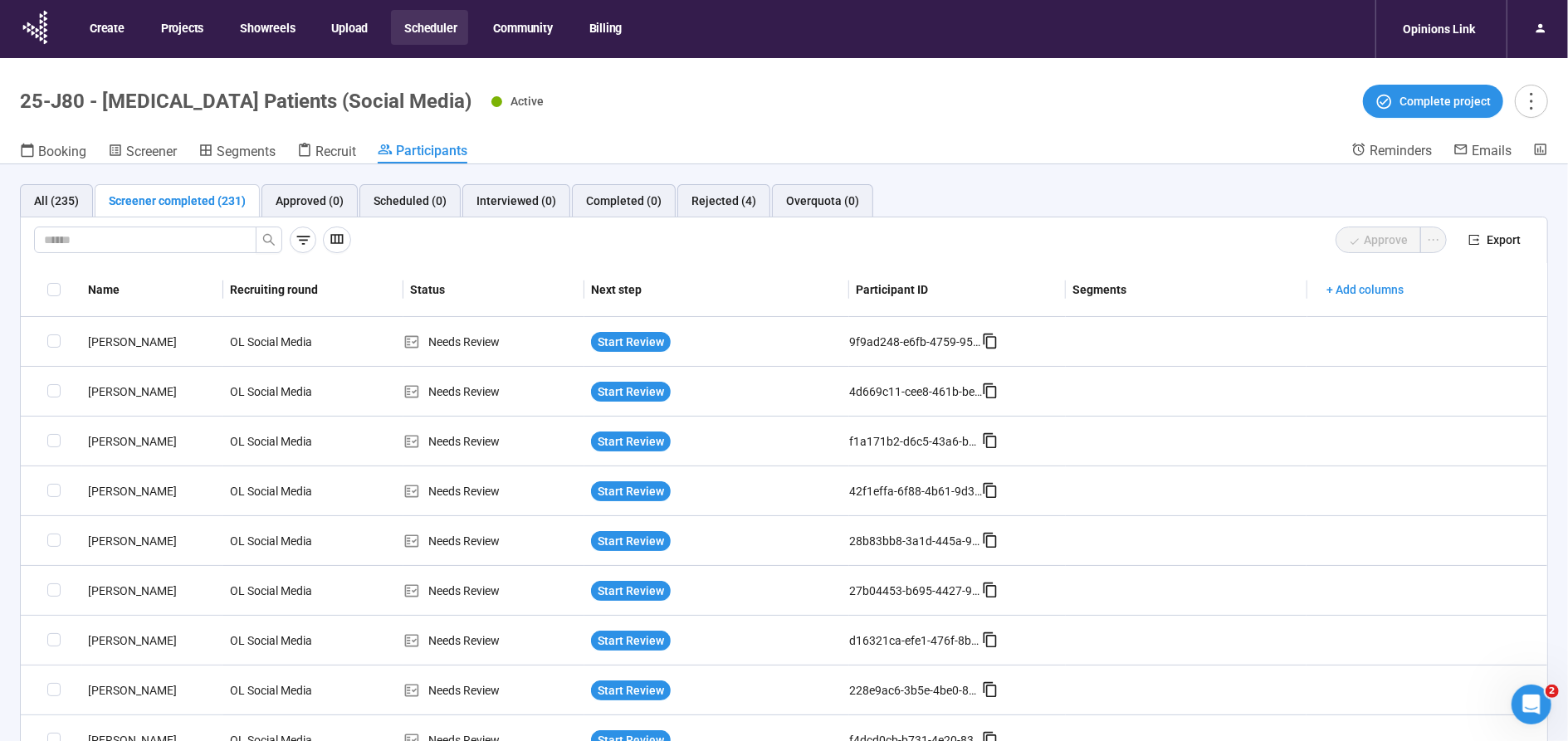
click at [176, 199] on div "Screener completed (231)" at bounding box center [176, 200] width 137 height 18
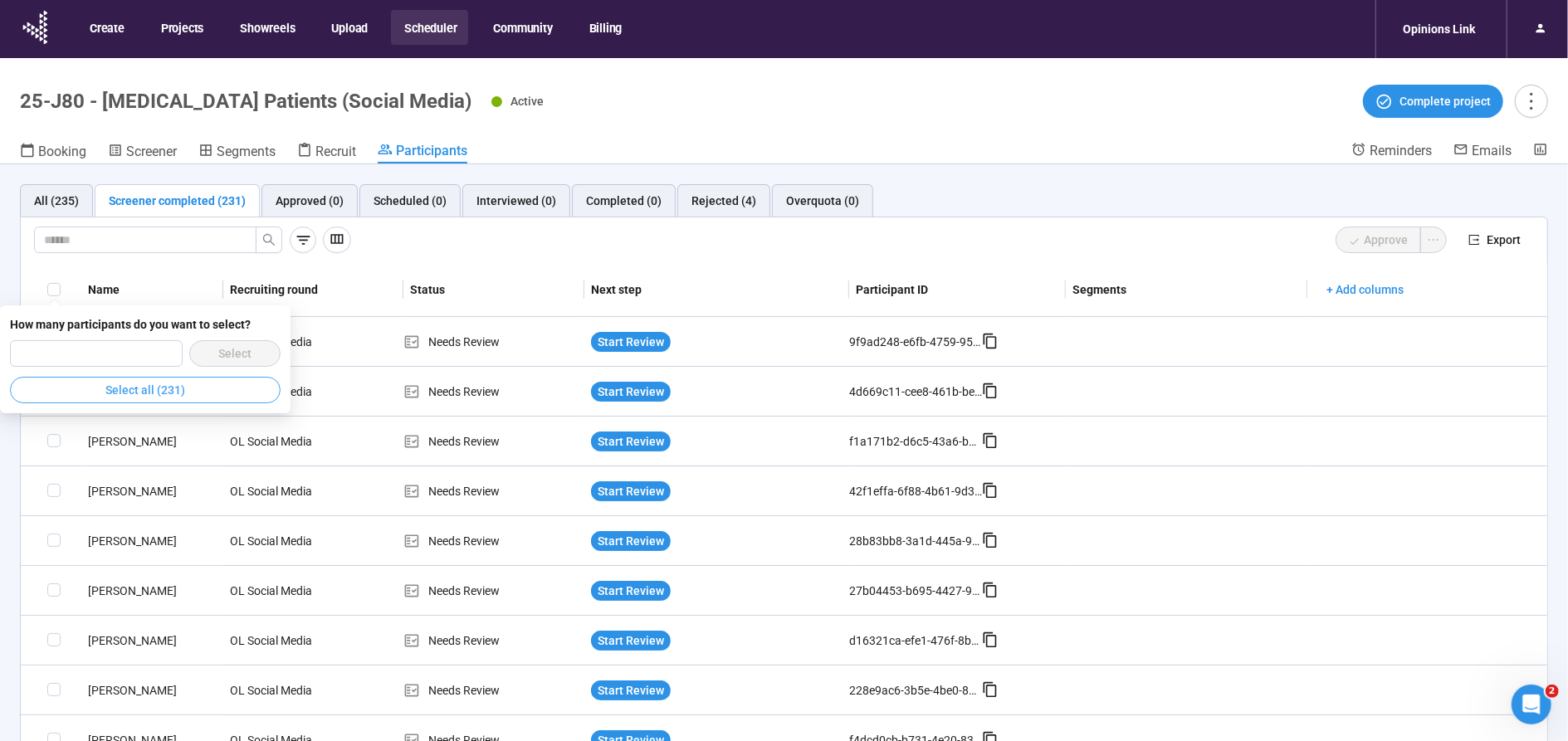
click at [221, 395] on button "Select all (231)" at bounding box center [145, 390] width 270 height 27
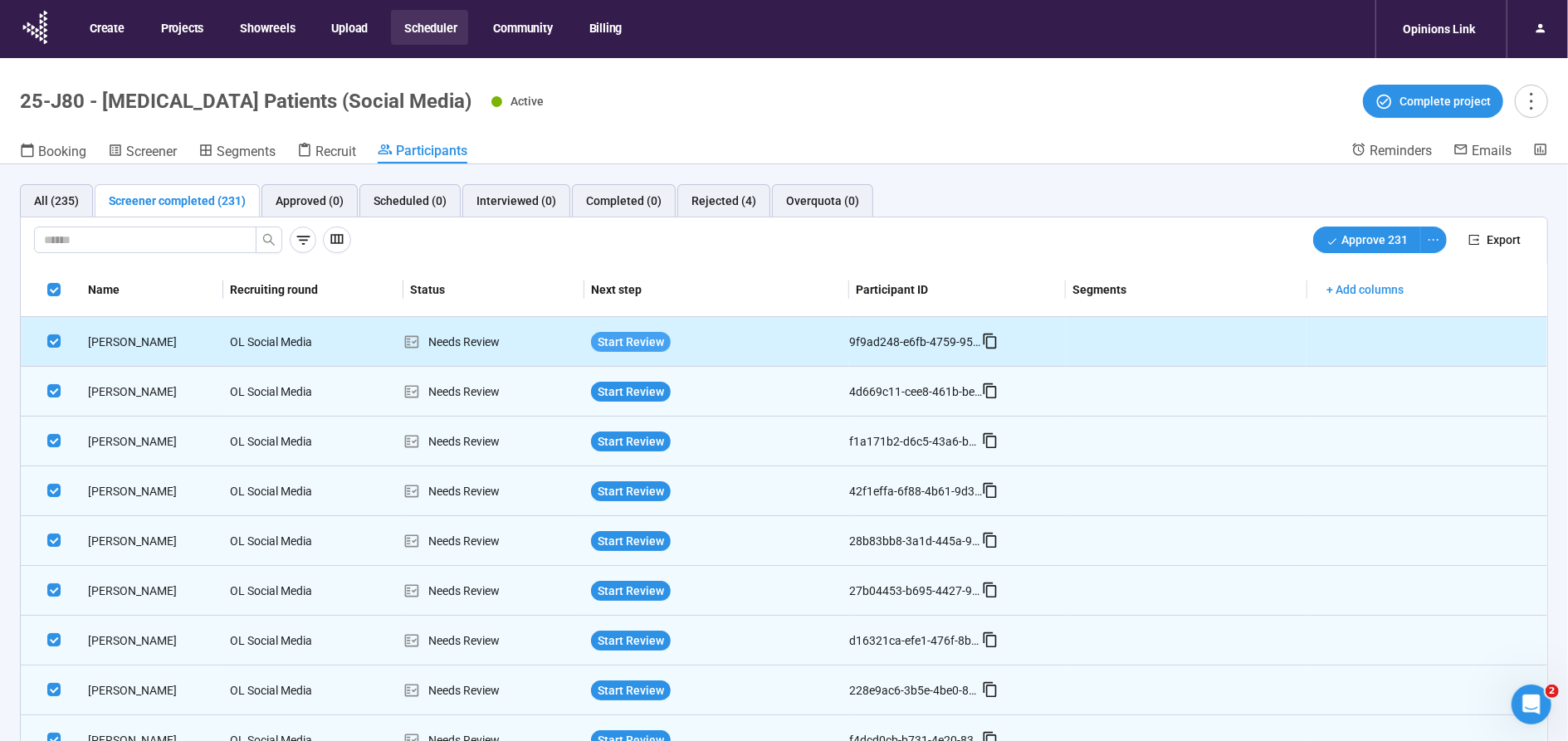
click at [642, 337] on span "Start Review" at bounding box center [630, 342] width 66 height 18
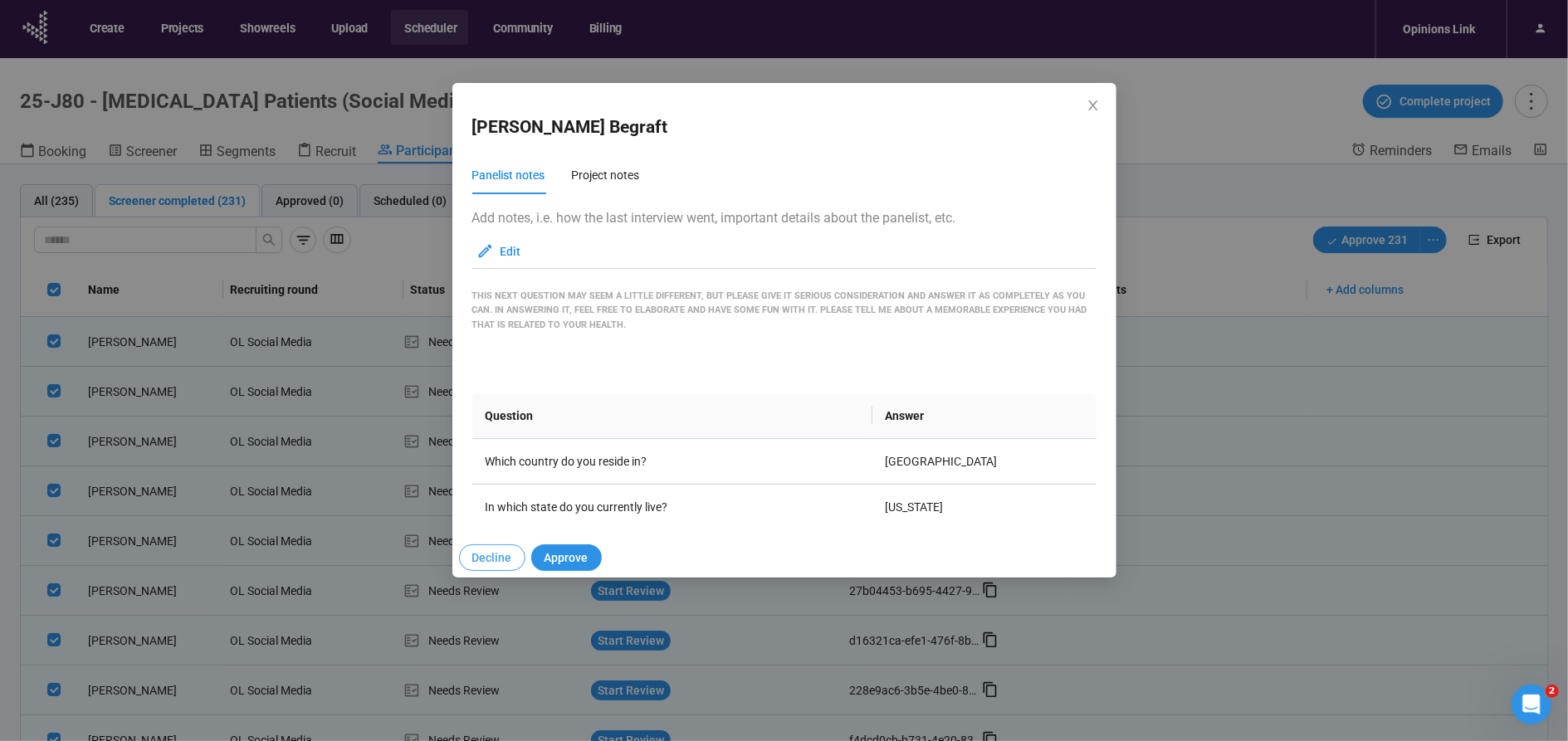
click at [496, 549] on span "Decline" at bounding box center [492, 558] width 39 height 18
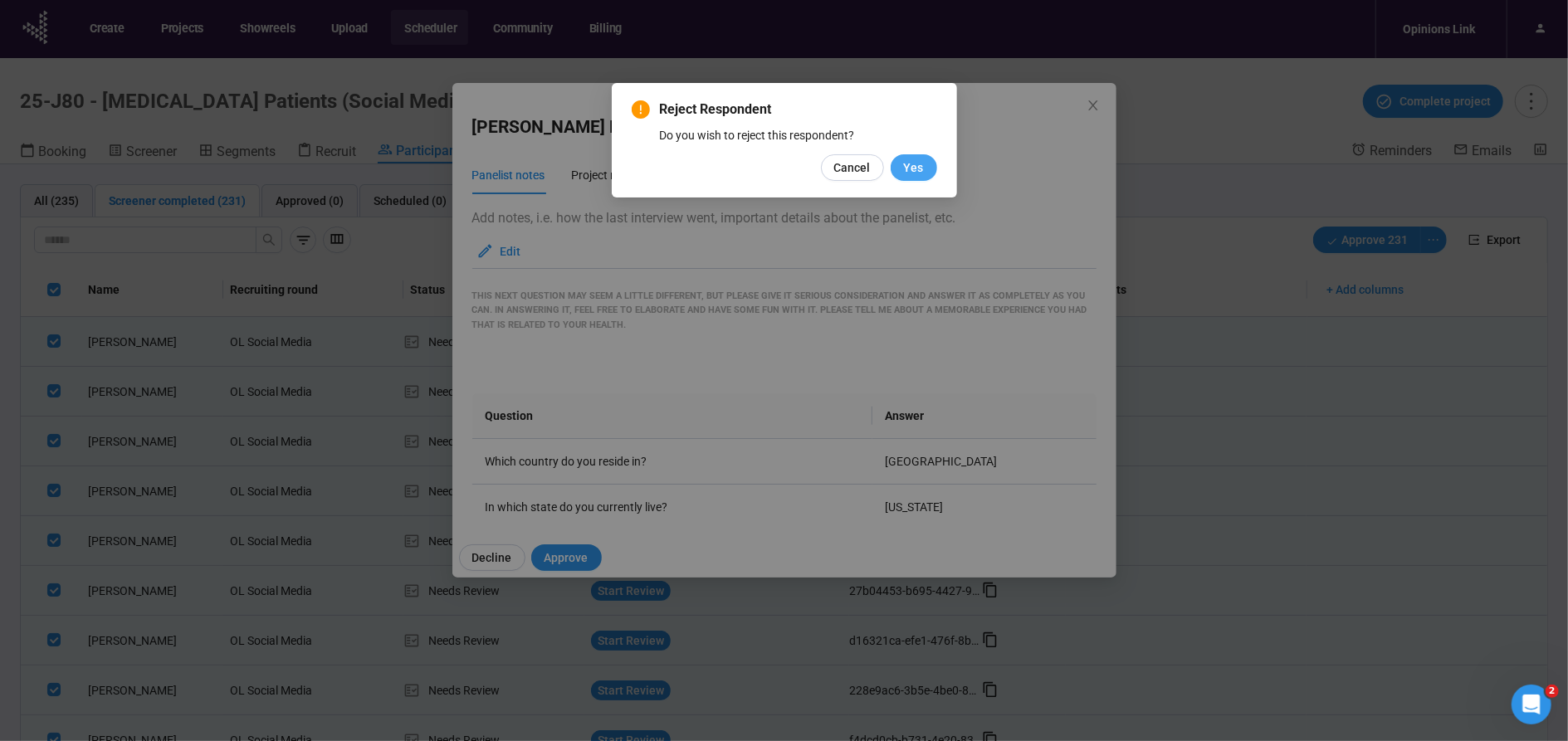
click at [920, 165] on span "Yes" at bounding box center [913, 167] width 20 height 18
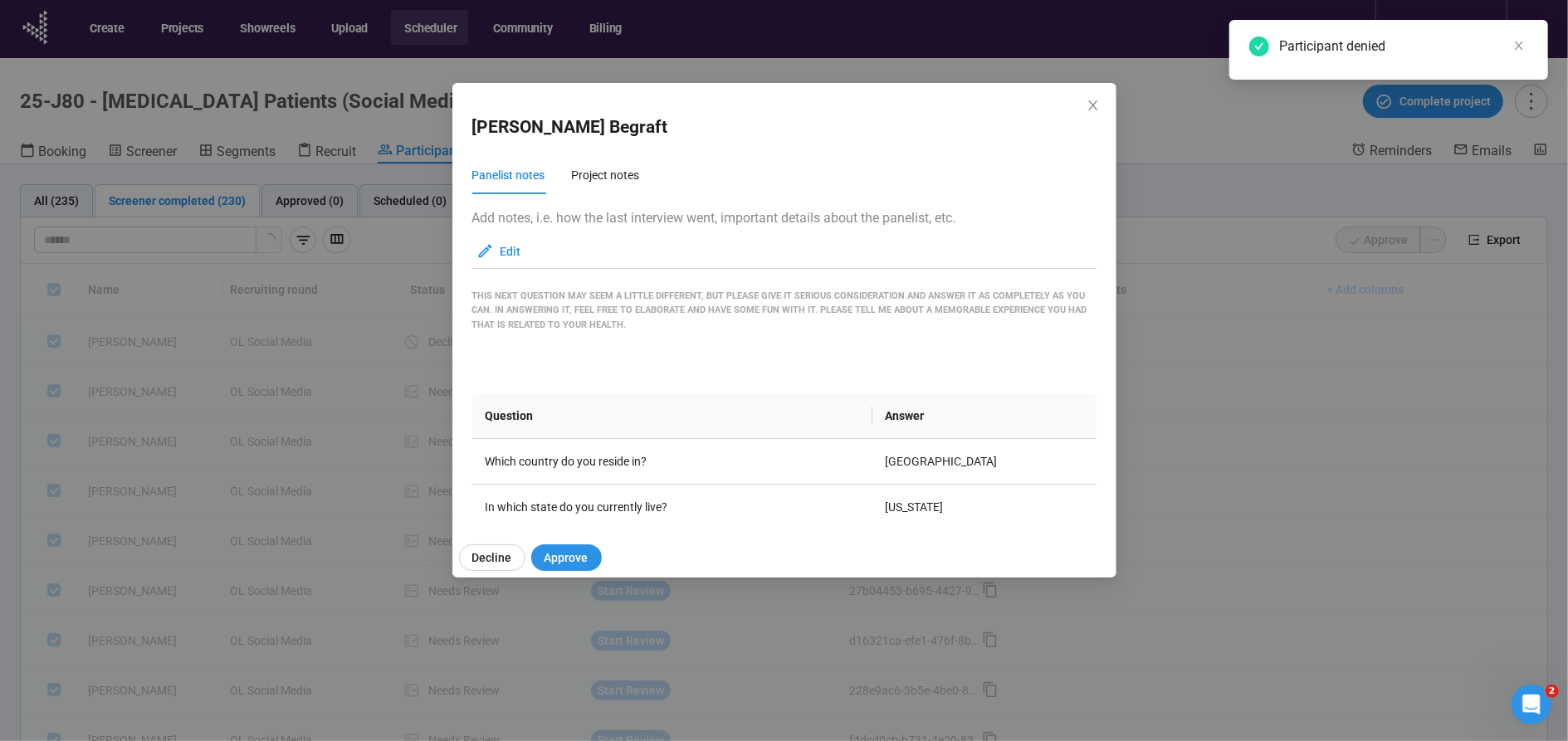
click at [1087, 102] on icon "close" at bounding box center [1092, 105] width 13 height 13
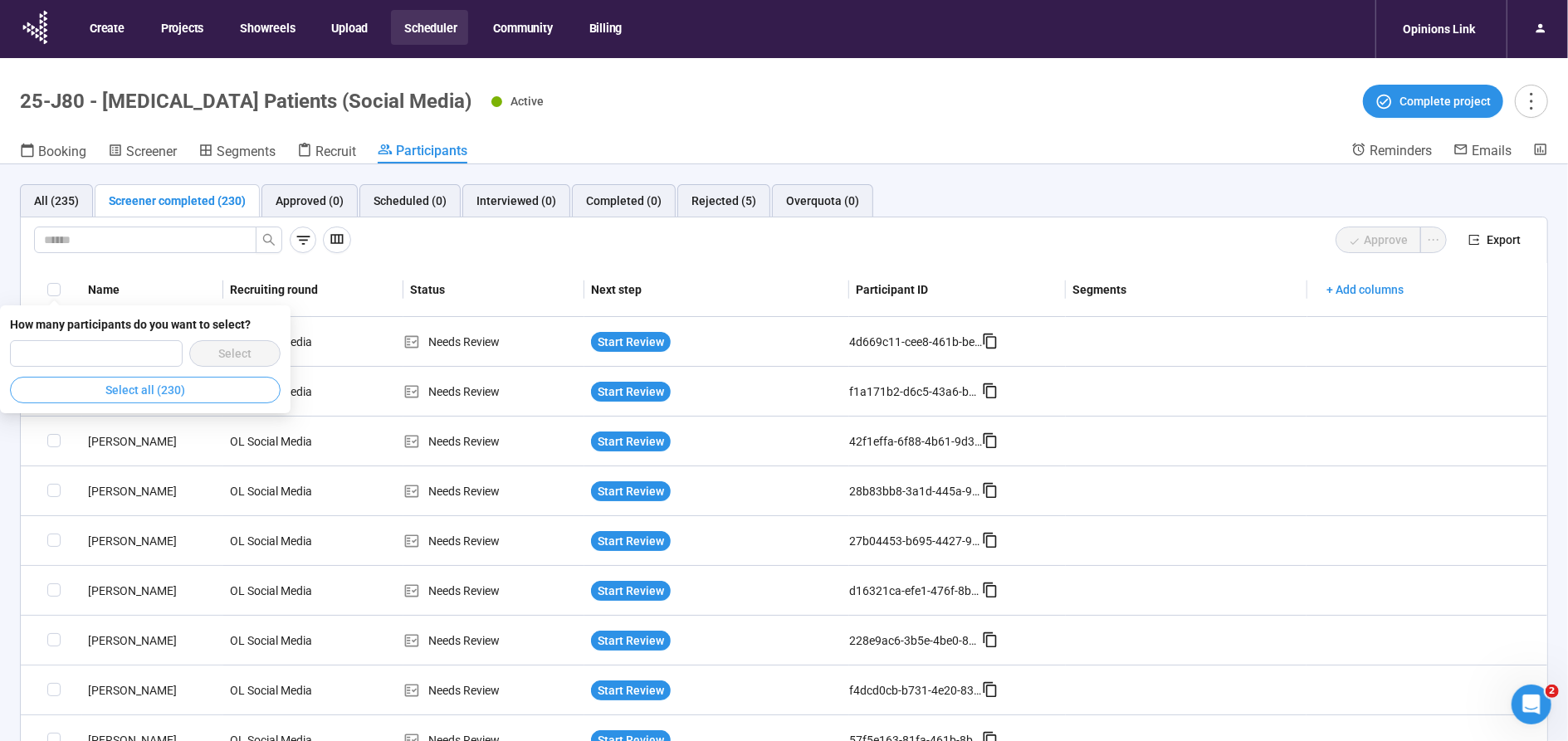
click at [168, 391] on span "Select all (230)" at bounding box center [145, 389] width 80 height 18
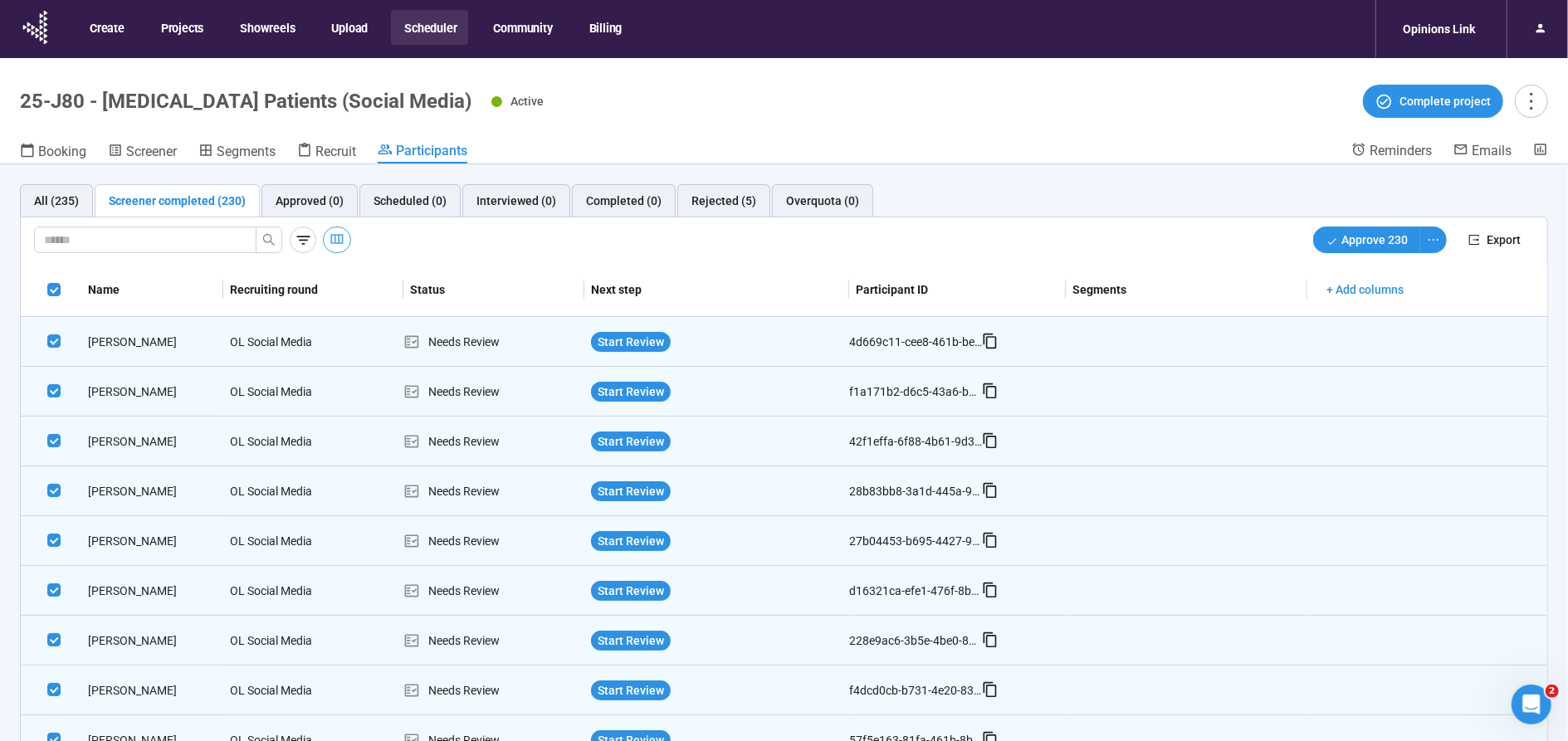
click at [339, 238] on icon "button" at bounding box center [337, 239] width 17 height 17
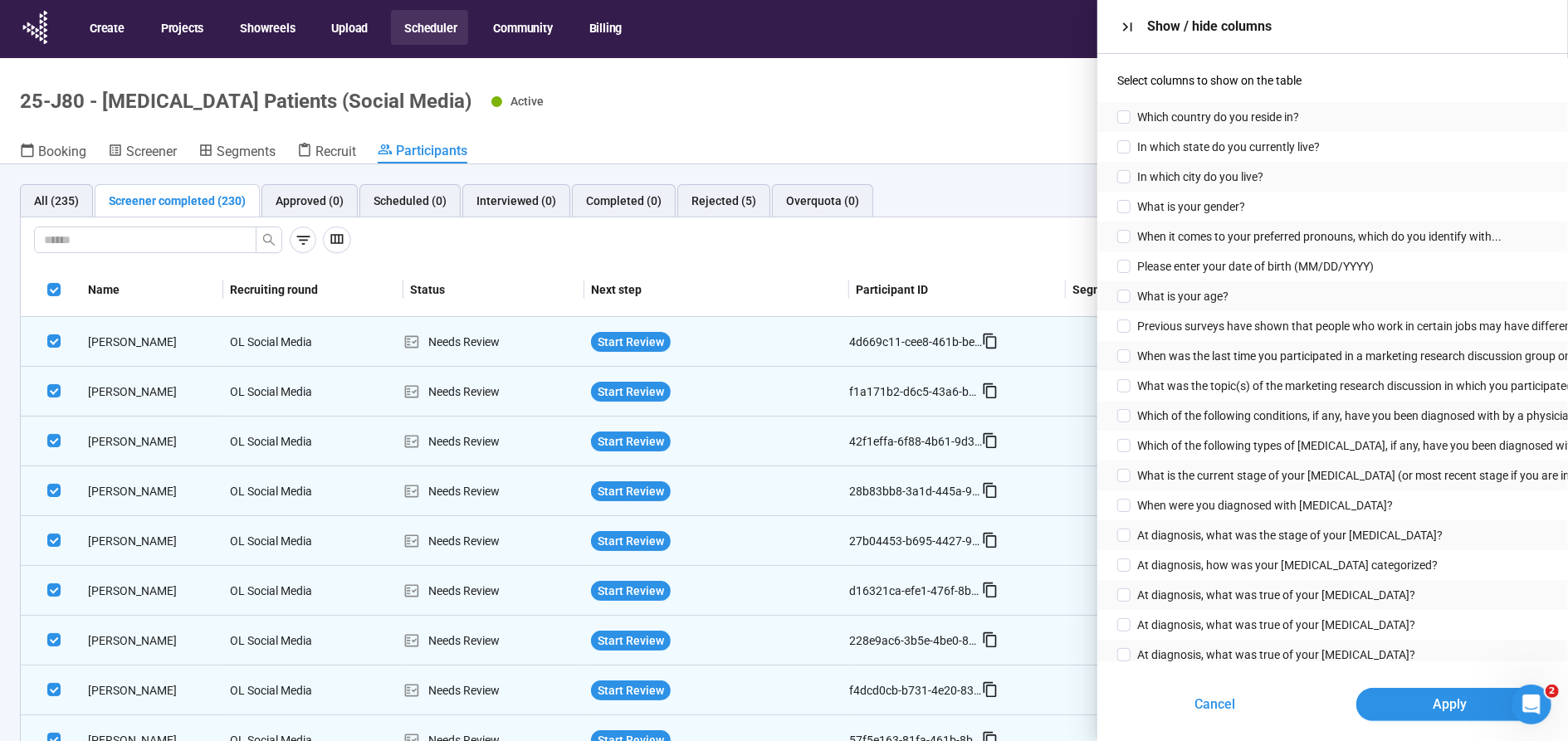
drag, startPoint x: 1124, startPoint y: 22, endPoint x: 1147, endPoint y: 40, distance: 29.2
click at [1125, 22] on icon "button" at bounding box center [1127, 26] width 17 height 17
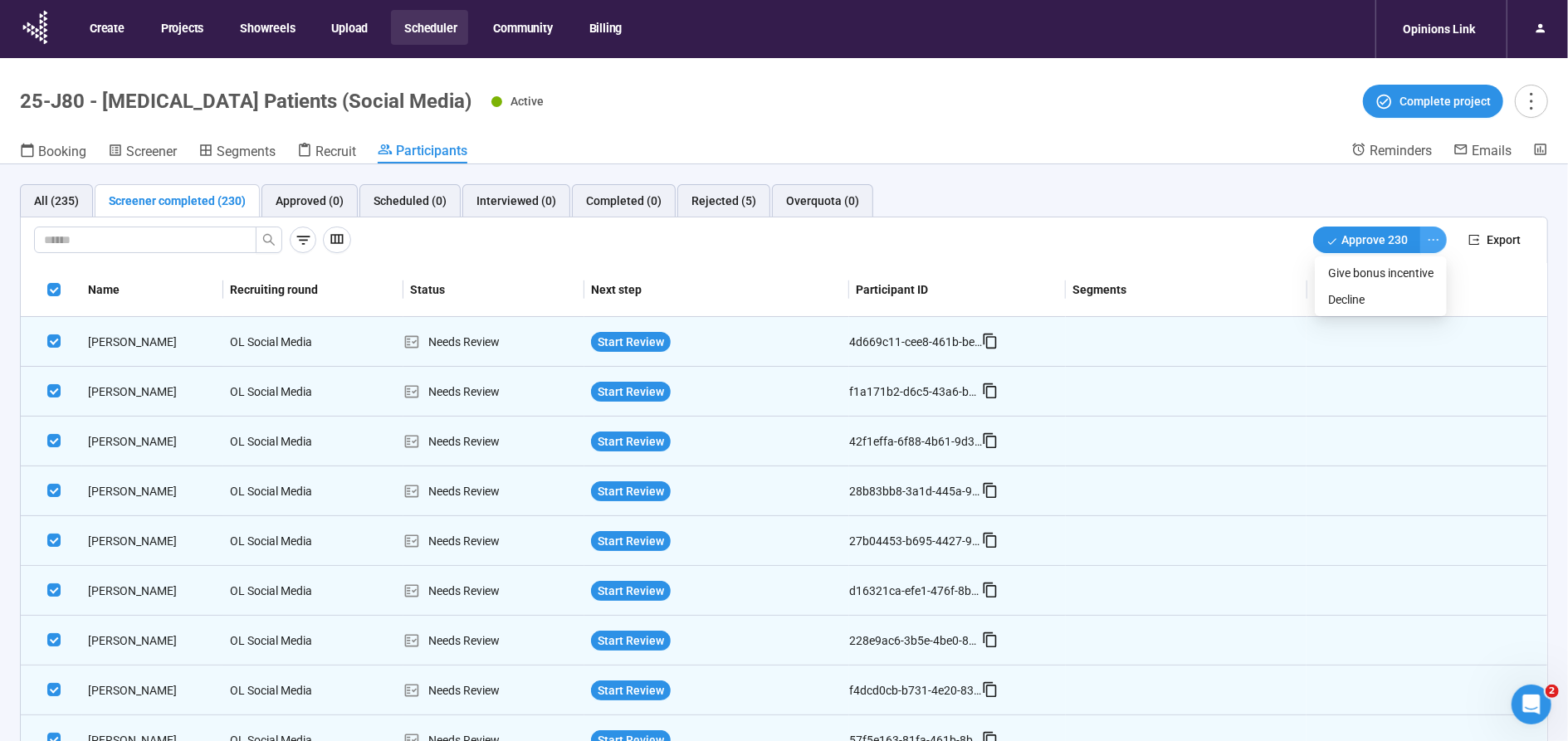
click at [1435, 234] on icon "ellipsis" at bounding box center [1433, 239] width 13 height 13
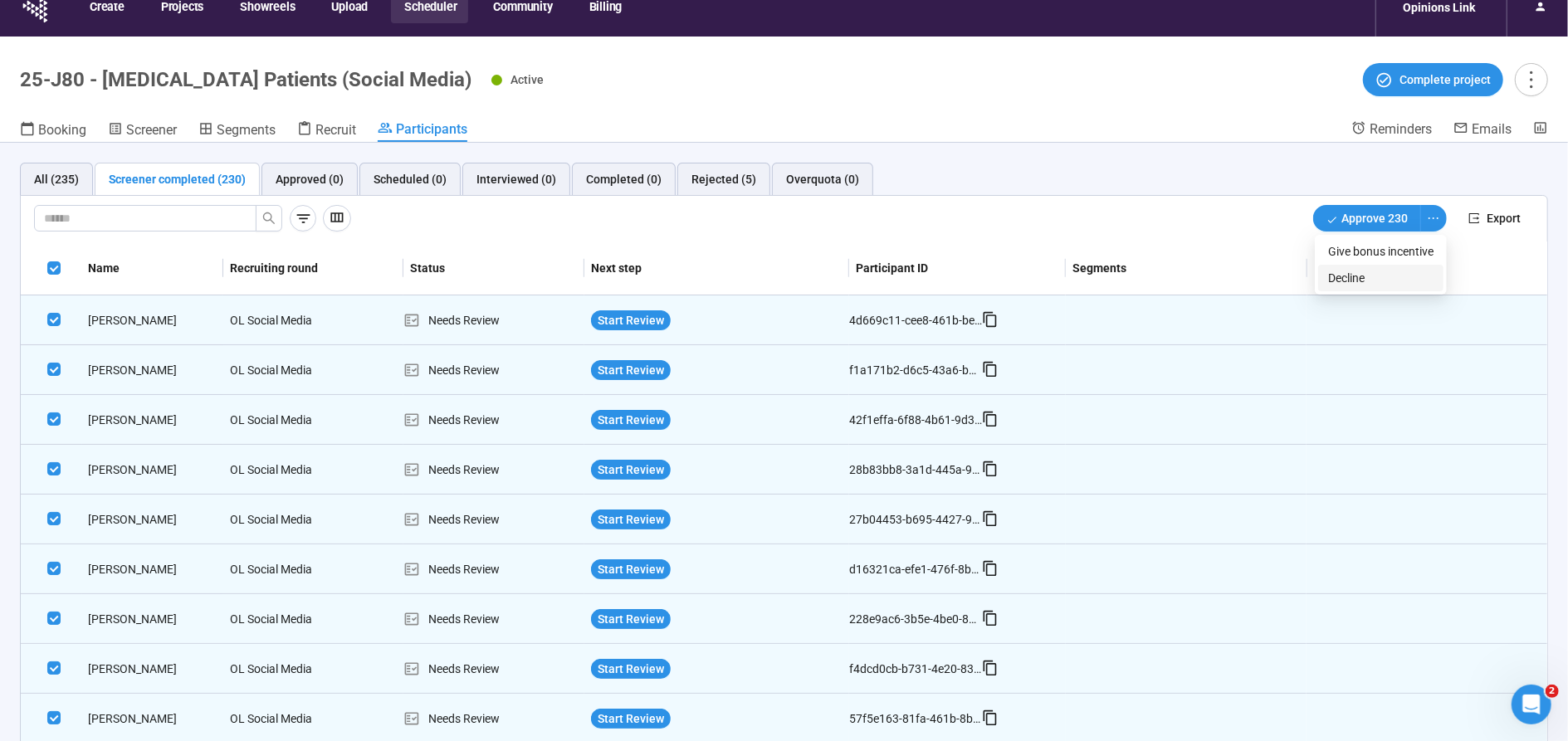
click at [1364, 270] on span "Decline" at bounding box center [1381, 277] width 106 height 18
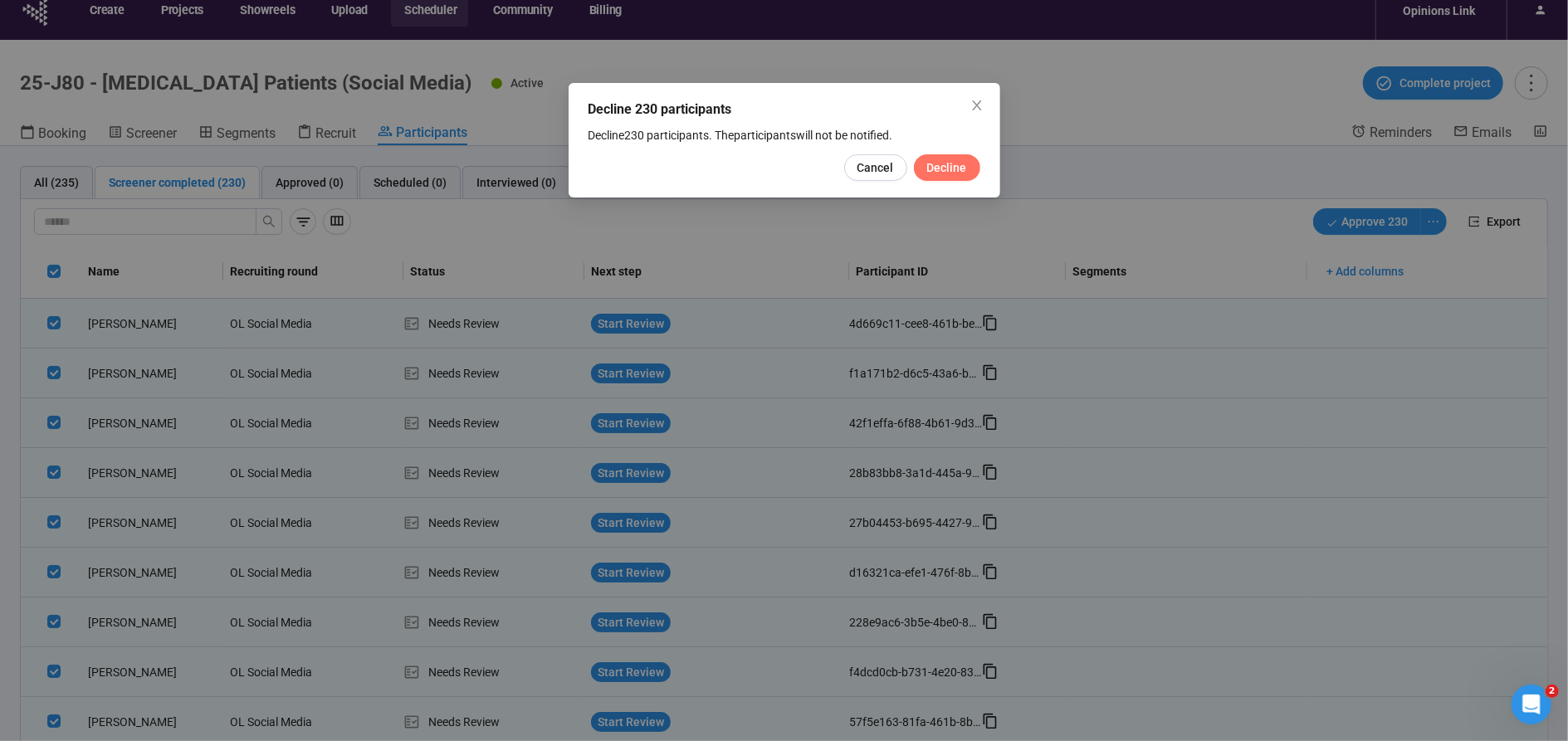
click at [938, 162] on span "Decline" at bounding box center [947, 167] width 39 height 18
